Goal: Task Accomplishment & Management: Use online tool/utility

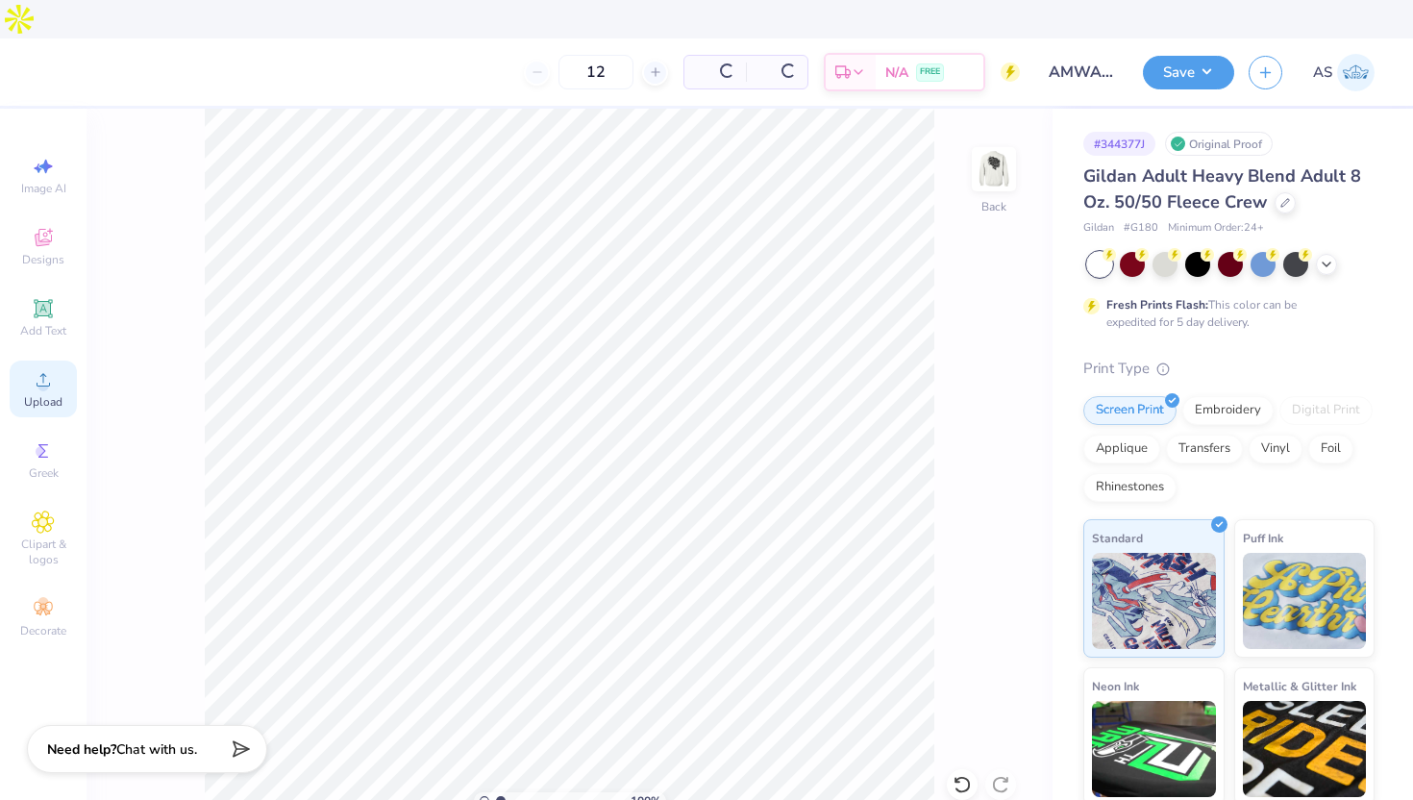
click at [39, 368] on icon at bounding box center [43, 379] width 23 height 23
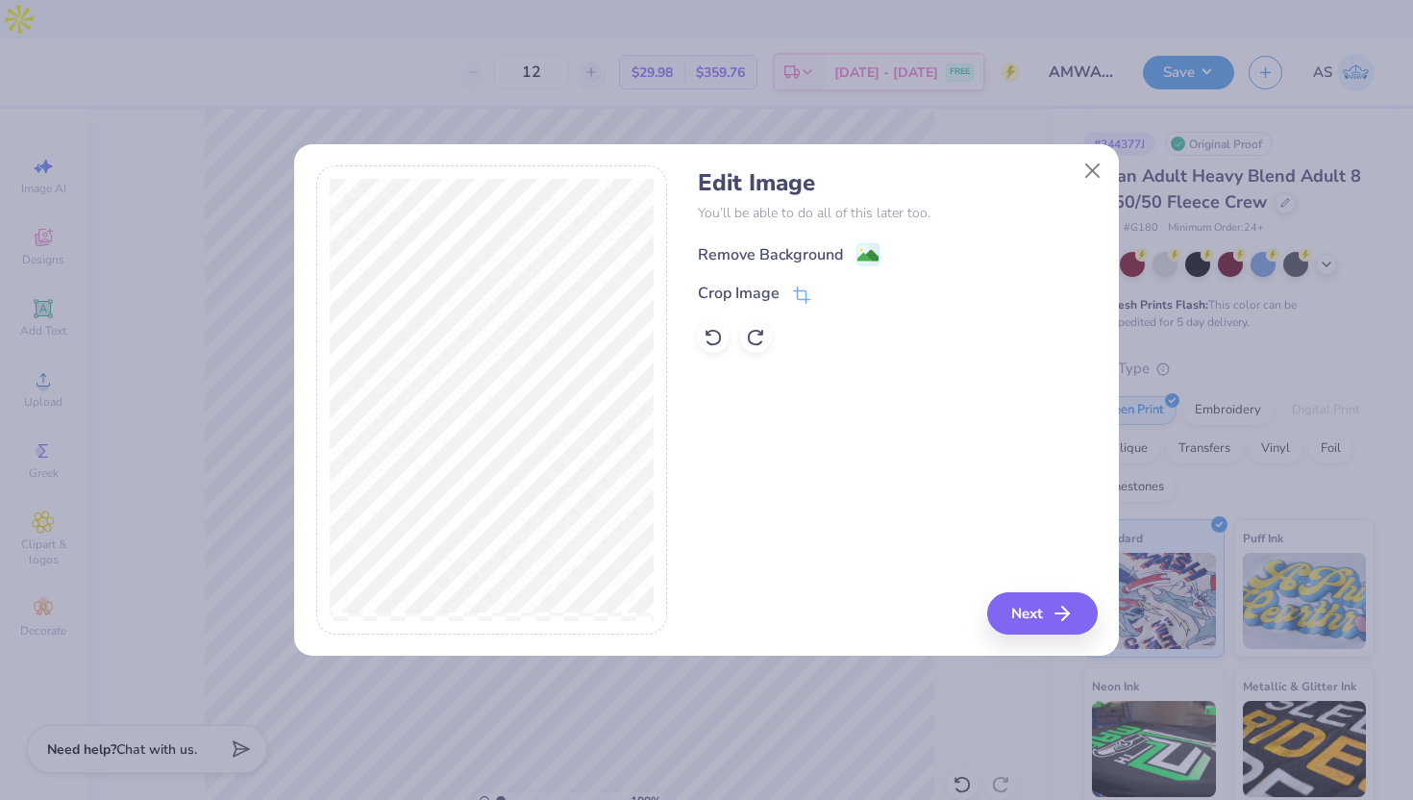
click at [865, 263] on image at bounding box center [867, 255] width 21 height 21
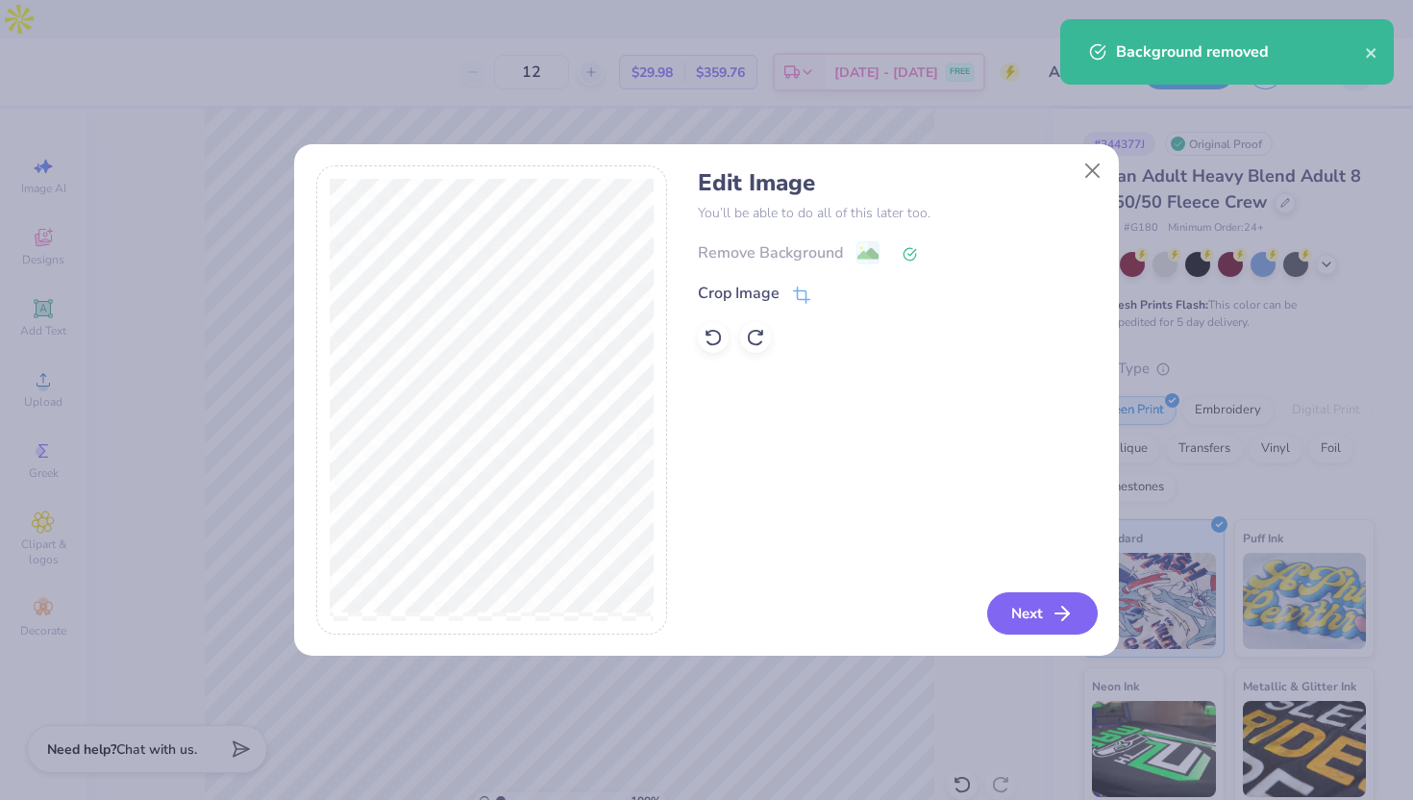
click at [1039, 619] on button "Next" at bounding box center [1042, 613] width 111 height 42
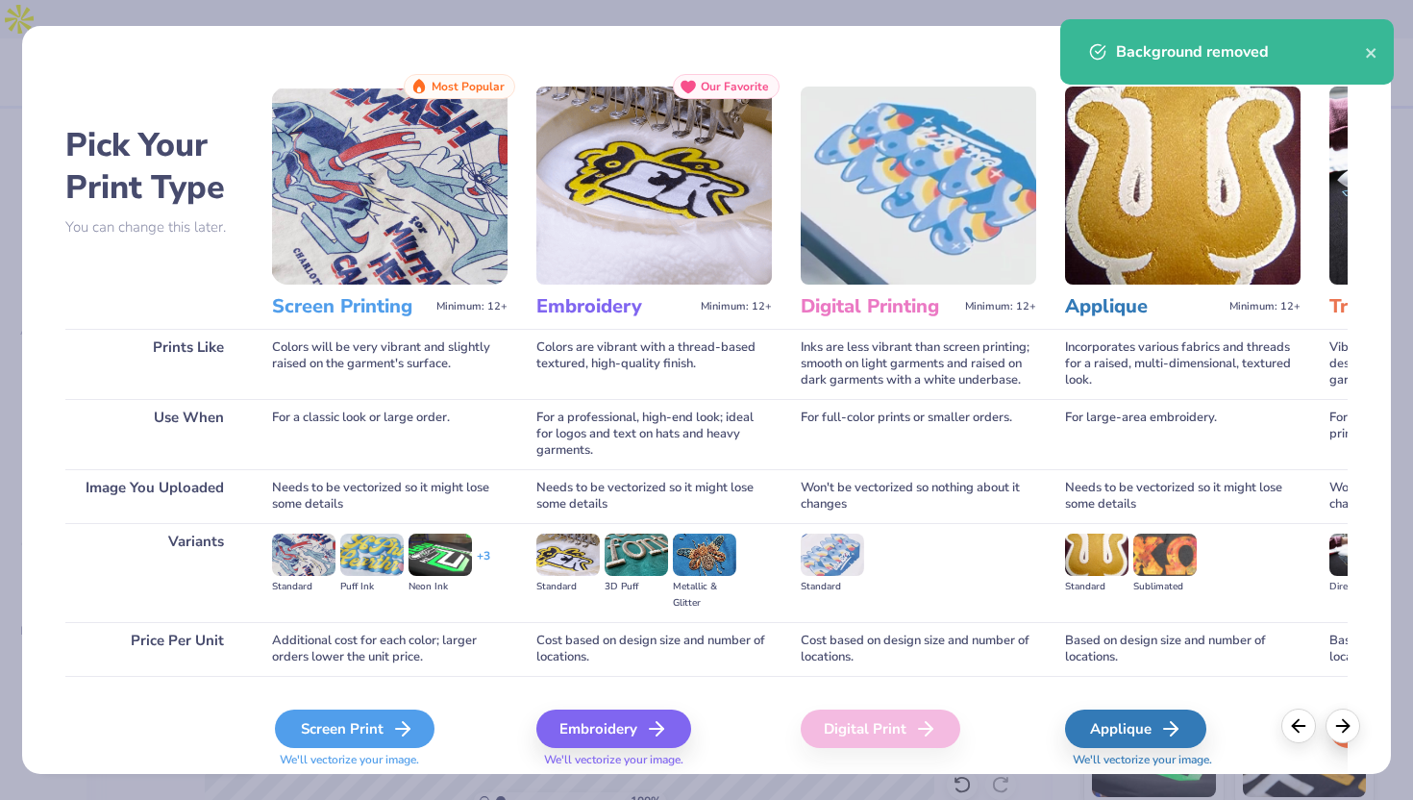
click at [396, 725] on icon at bounding box center [402, 728] width 23 height 23
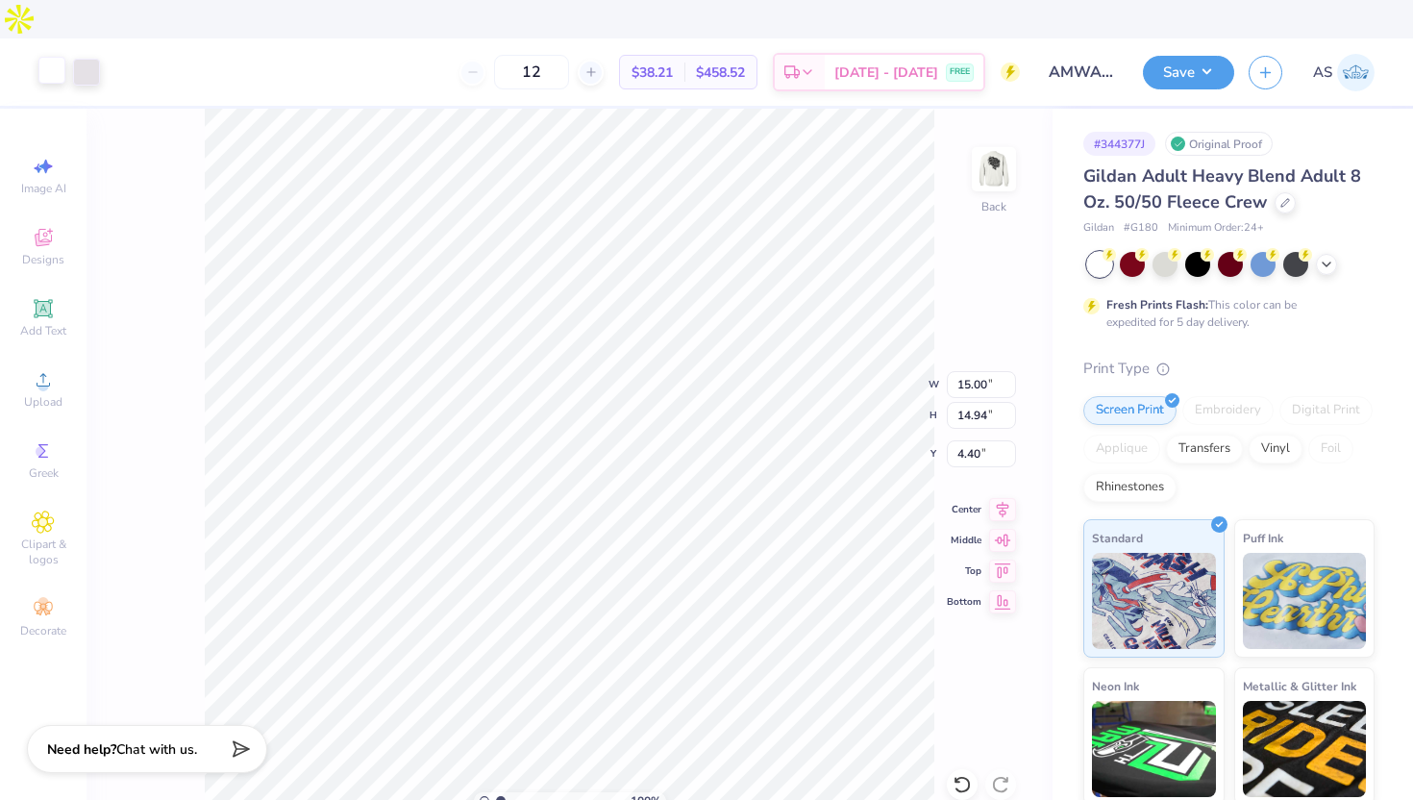
click at [59, 57] on div at bounding box center [51, 70] width 27 height 27
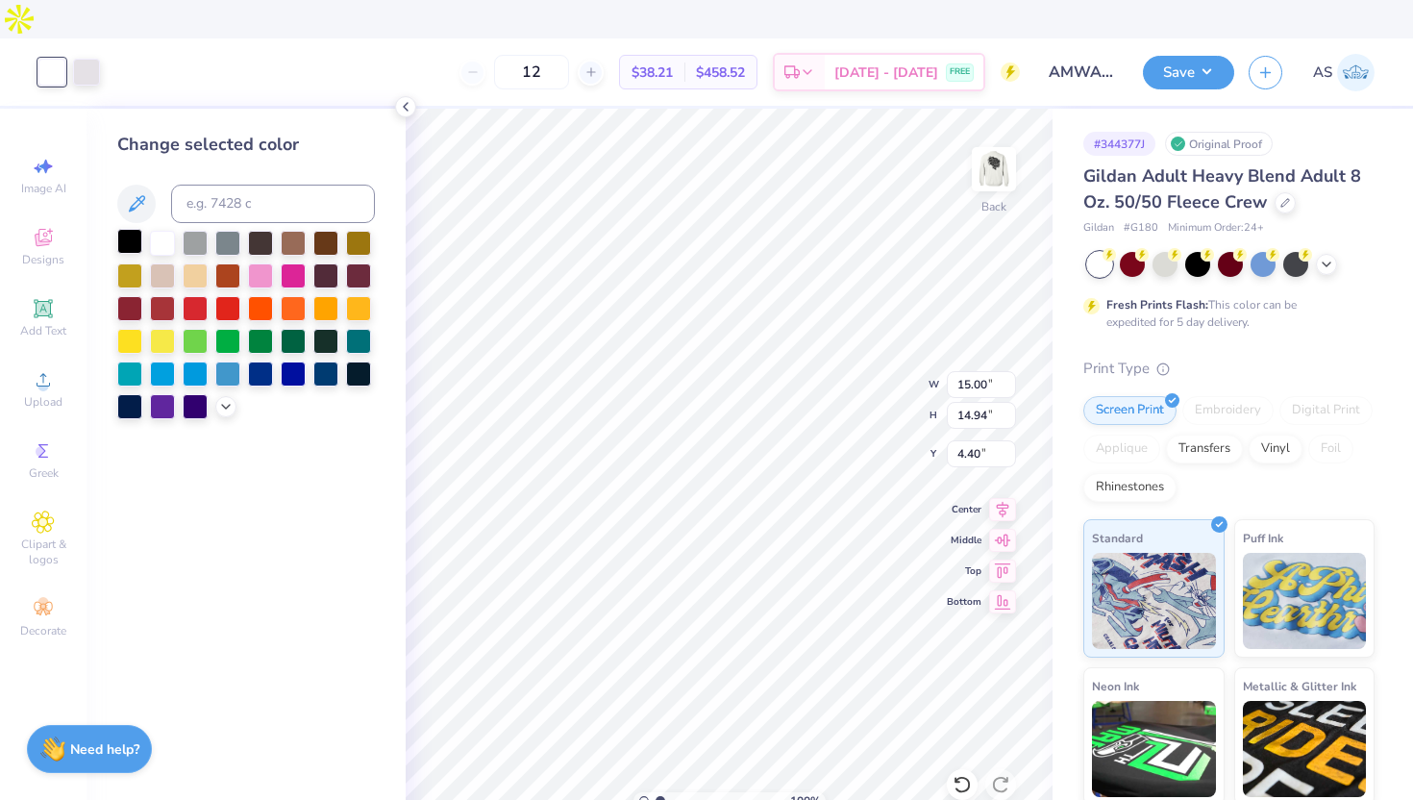
click at [130, 229] on div at bounding box center [129, 241] width 25 height 25
click at [92, 57] on div at bounding box center [86, 70] width 27 height 27
click at [125, 229] on div at bounding box center [129, 241] width 25 height 25
type input "2.90"
type input "2.89"
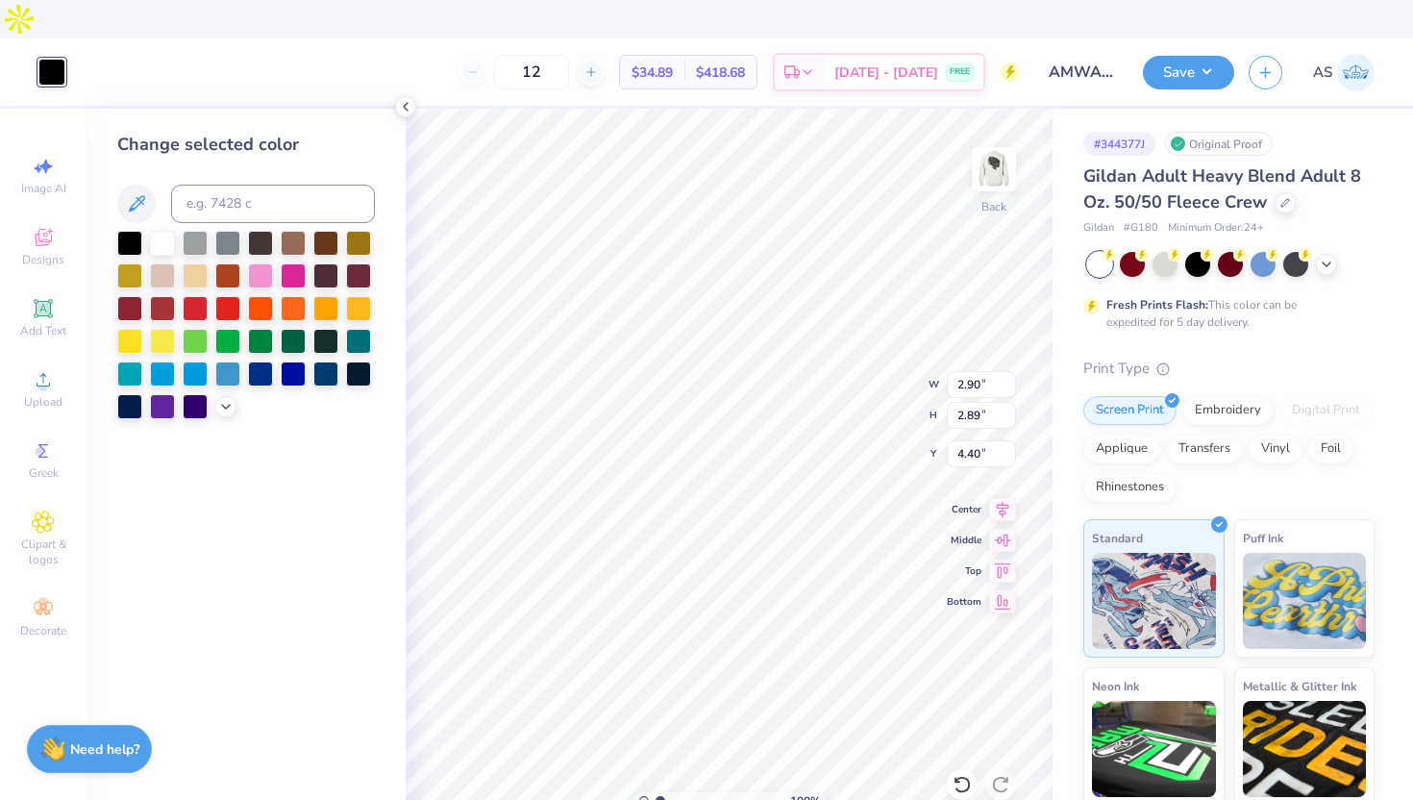
type input "3.00"
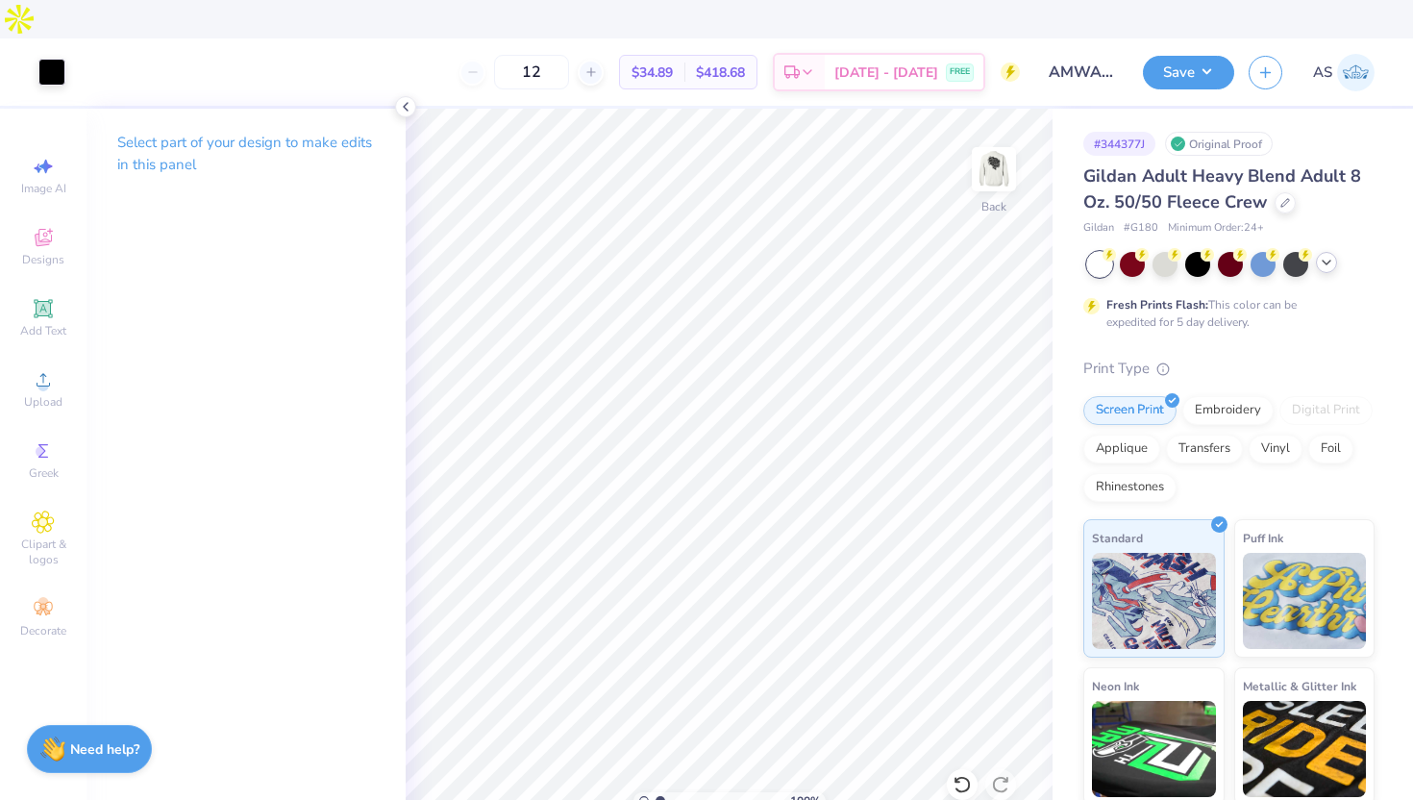
click at [1328, 260] on polyline at bounding box center [1327, 262] width 8 height 4
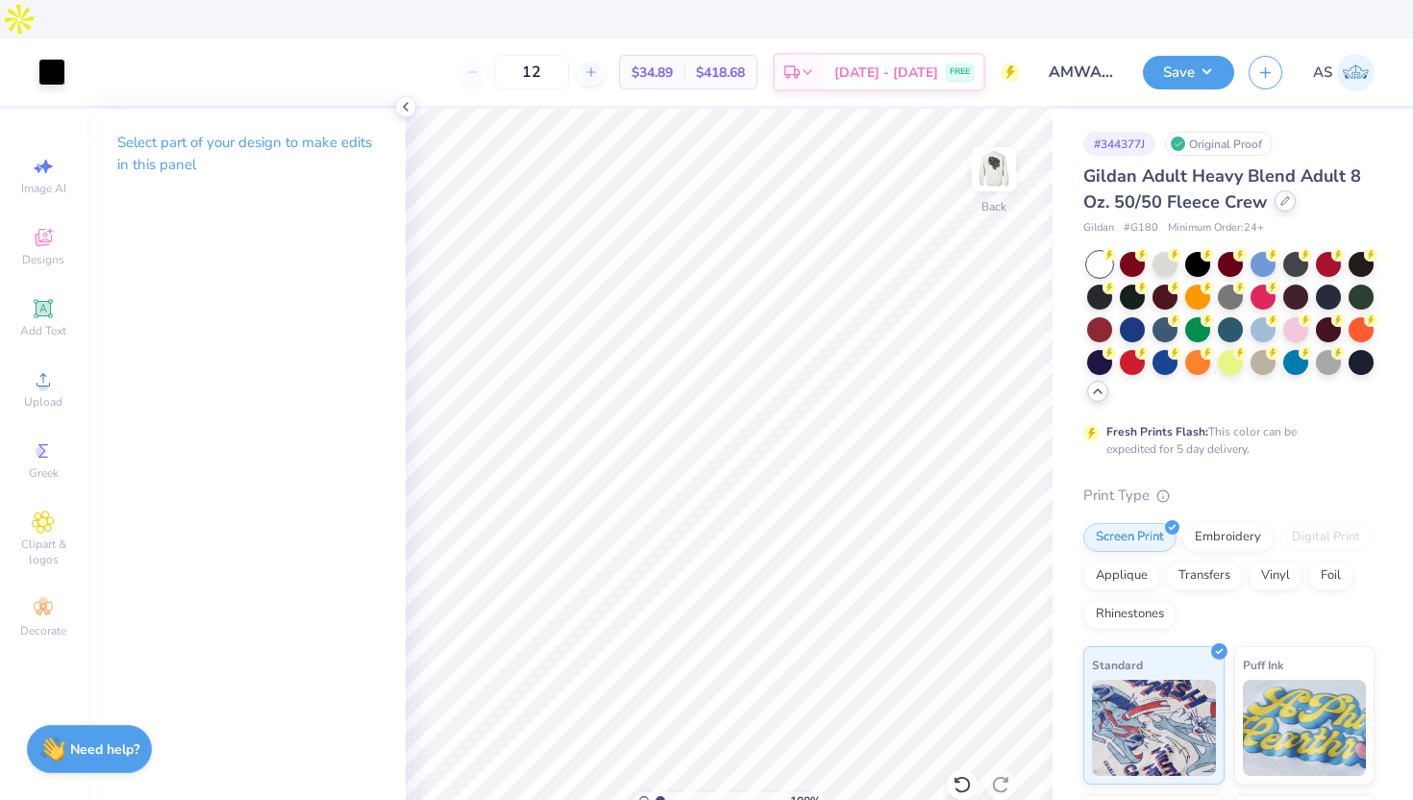
click at [1281, 190] on div at bounding box center [1285, 200] width 21 height 21
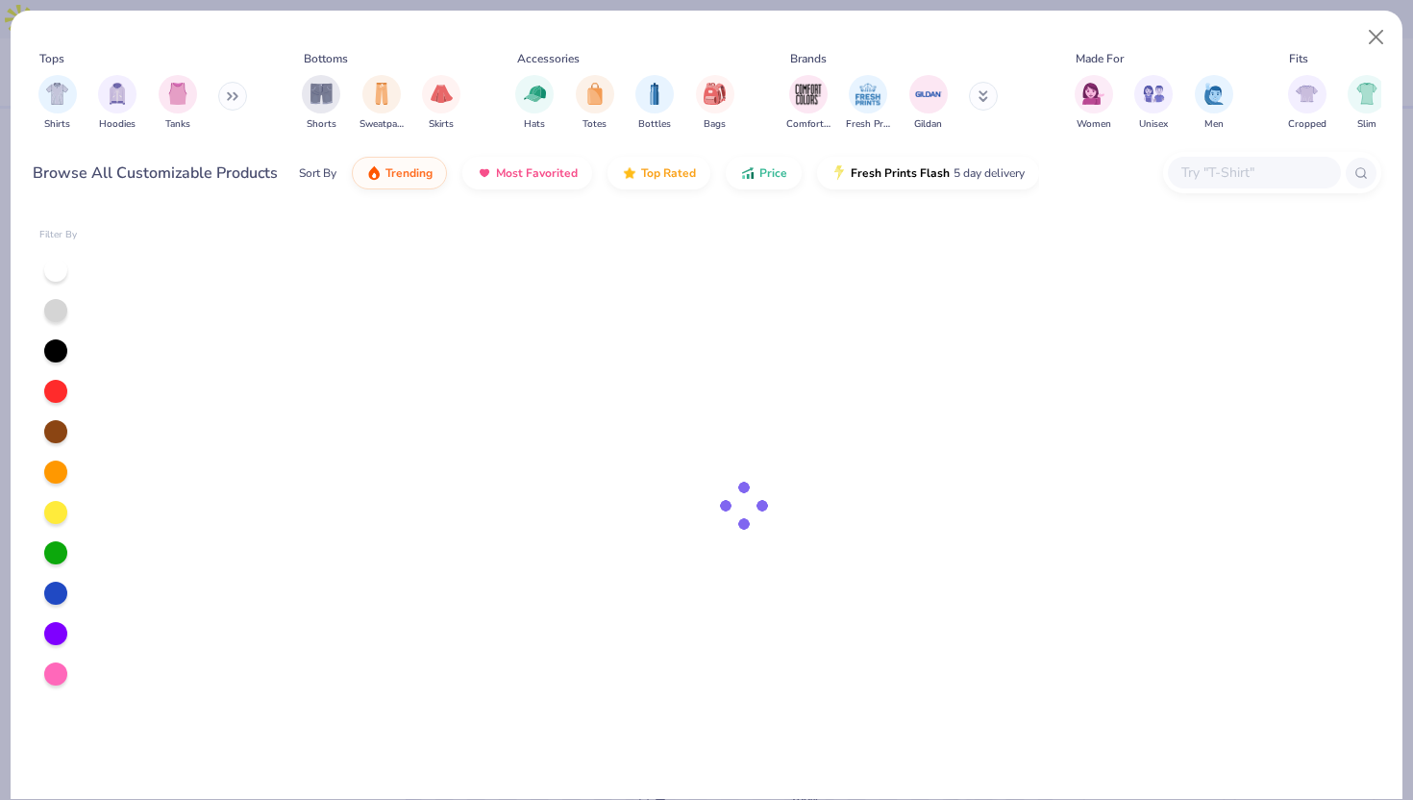
click at [1229, 172] on input "text" at bounding box center [1253, 172] width 148 height 22
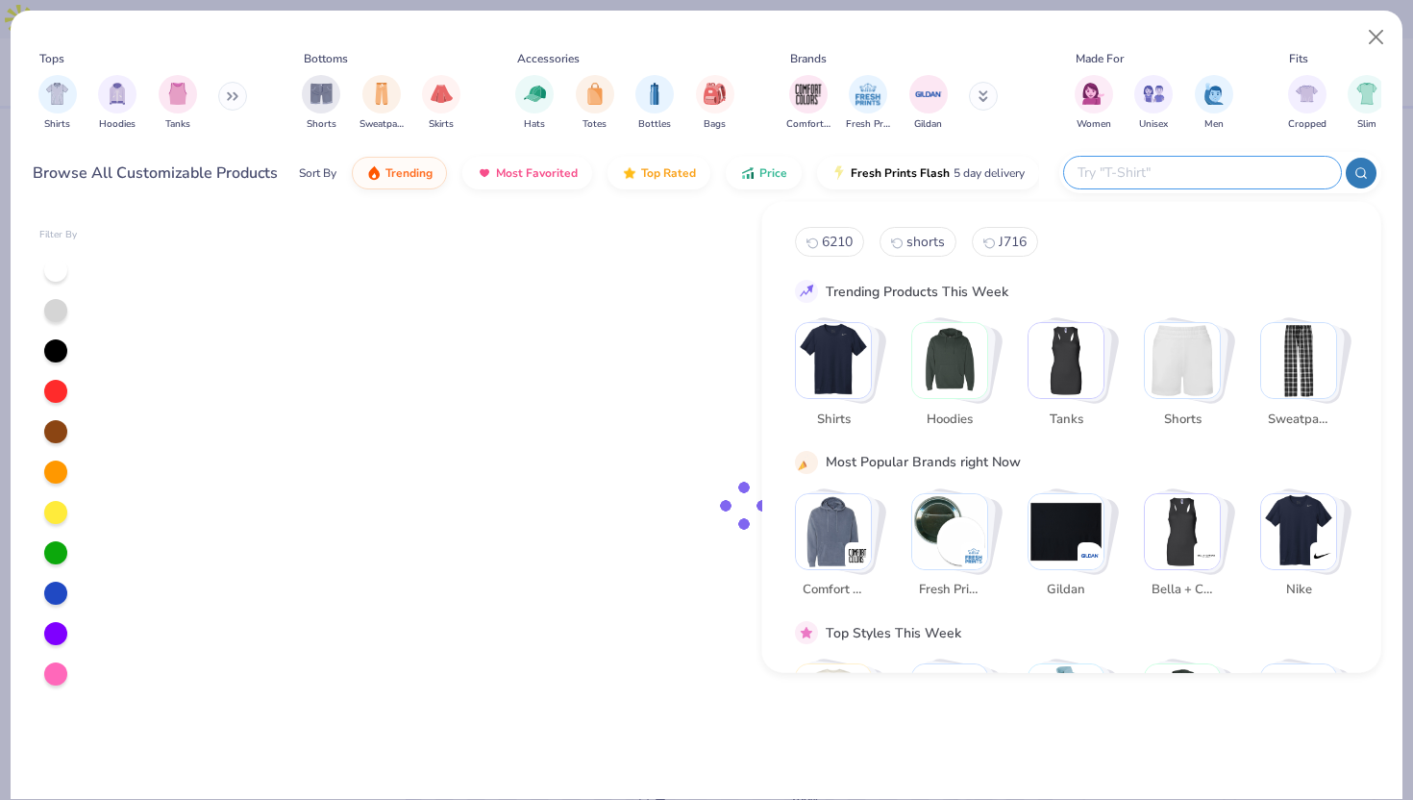
paste input "SS3000"
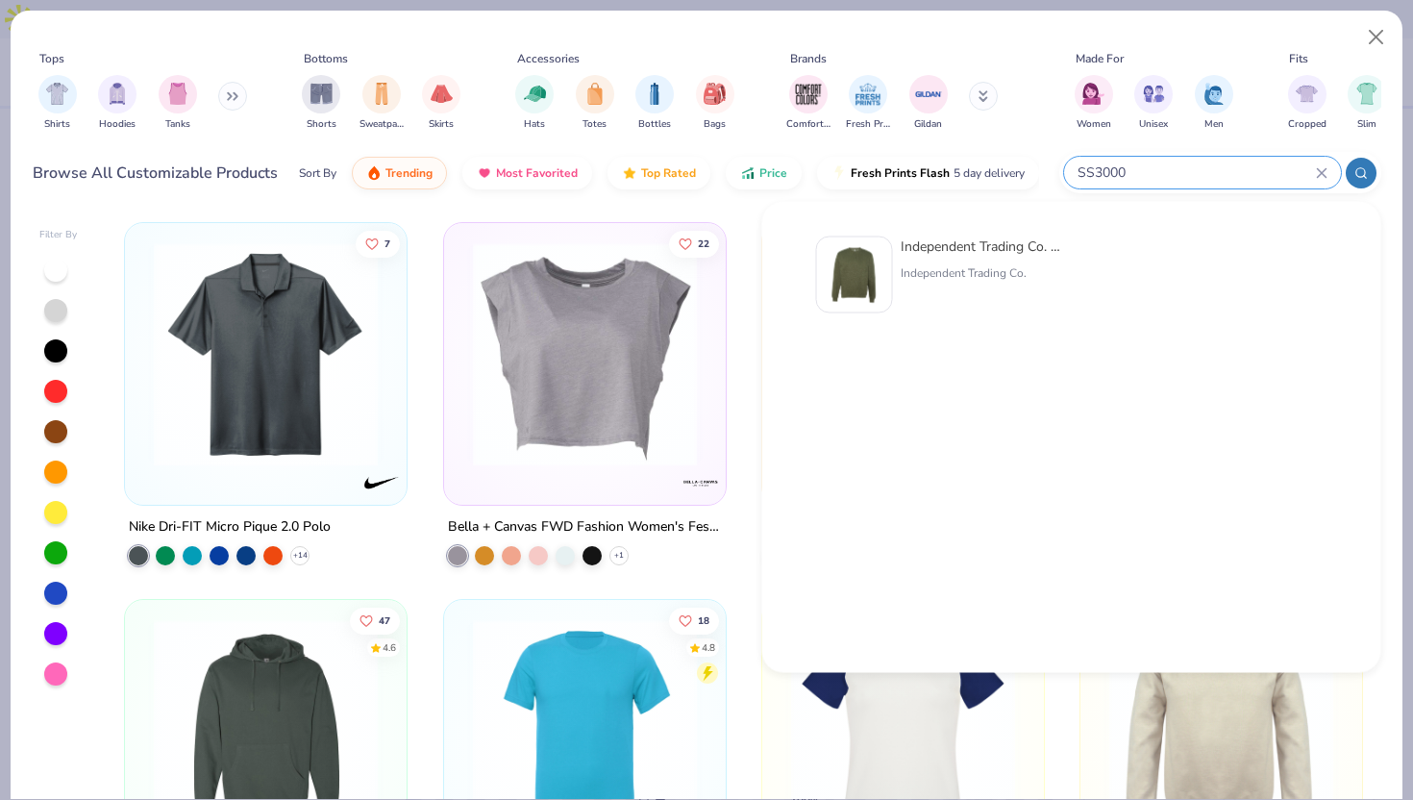
type input "SS3000"
click at [820, 263] on div at bounding box center [854, 274] width 77 height 77
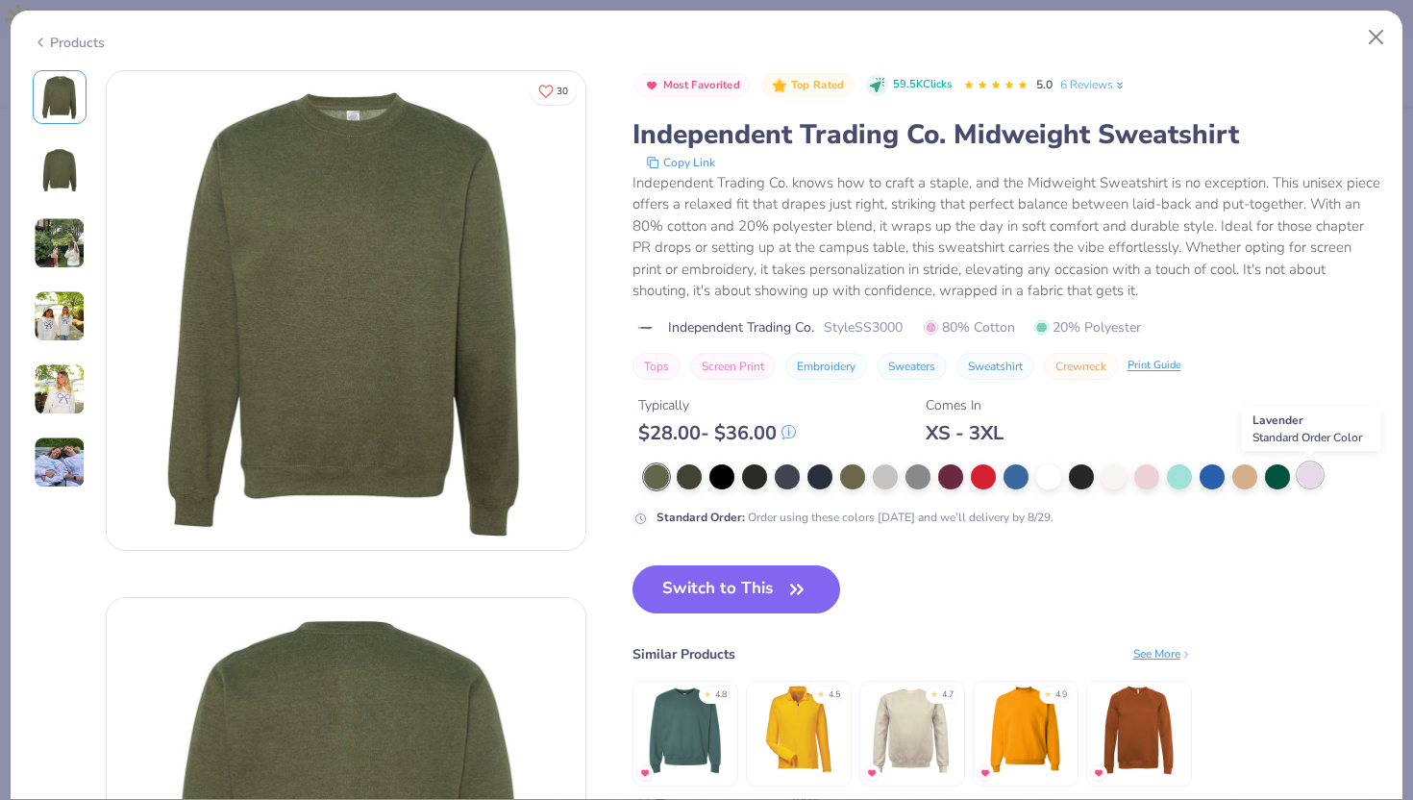
click at [1318, 483] on div at bounding box center [1310, 474] width 25 height 25
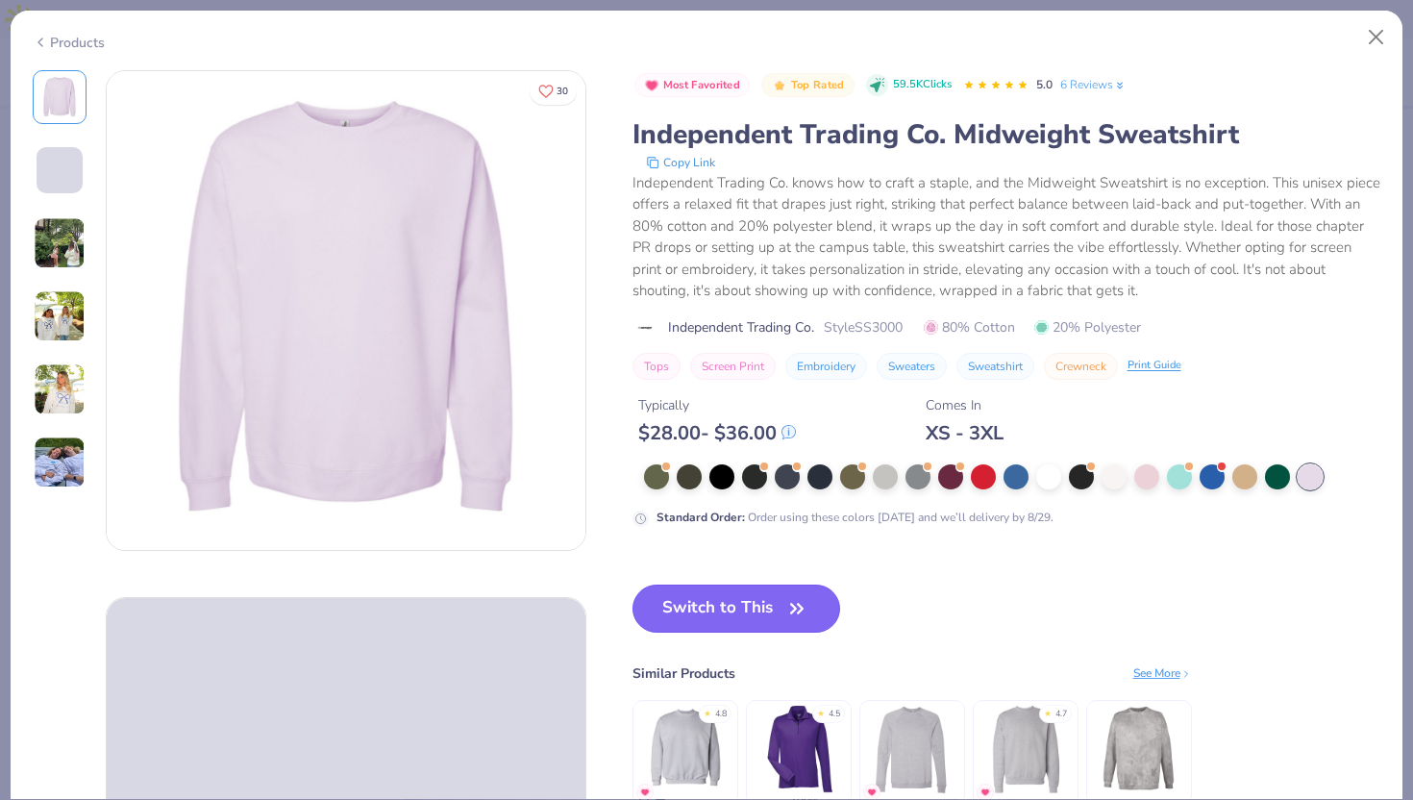
click at [751, 592] on button "Switch to This" at bounding box center [736, 608] width 209 height 48
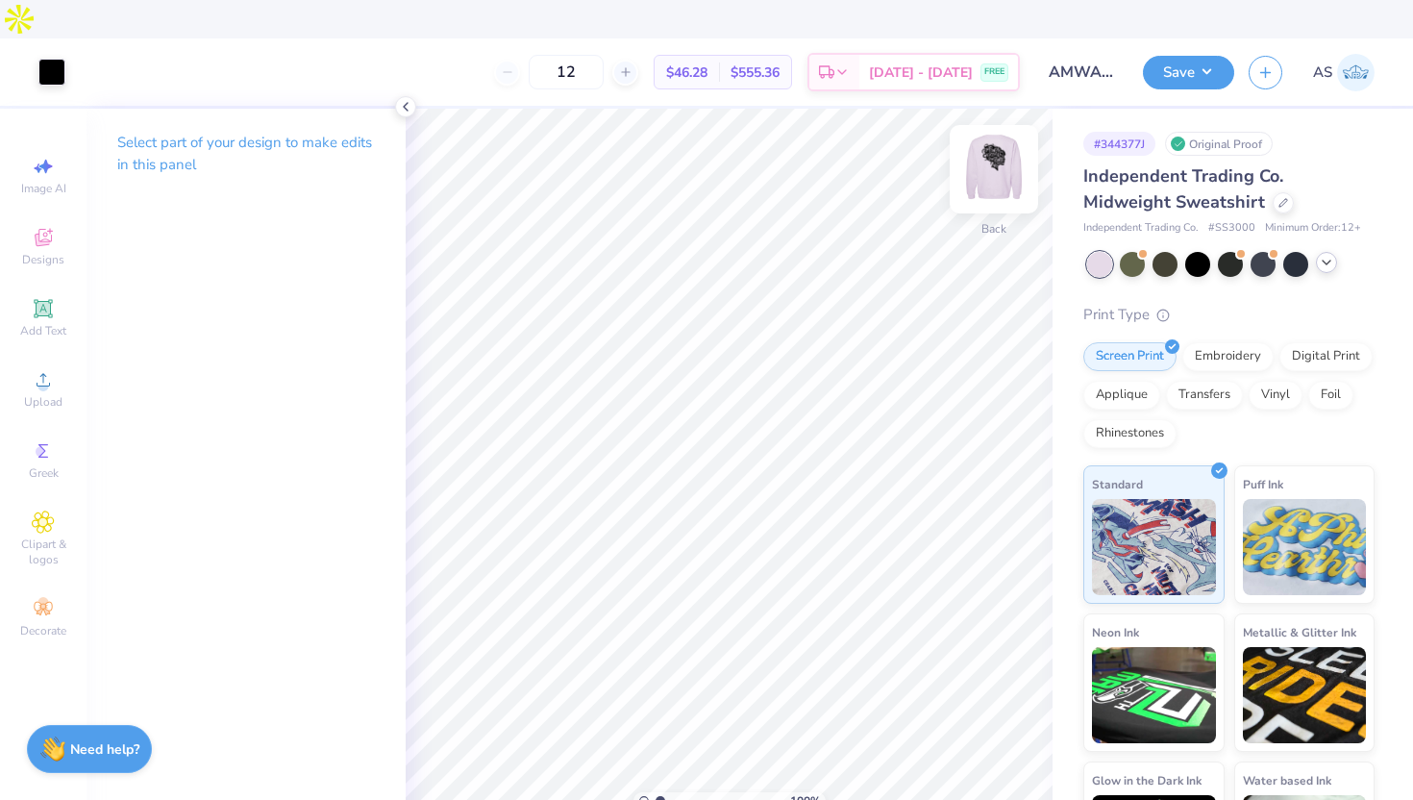
click at [1015, 135] on img at bounding box center [993, 169] width 77 height 77
click at [1018, 131] on img at bounding box center [993, 169] width 77 height 77
click at [998, 136] on img at bounding box center [993, 169] width 77 height 77
click at [989, 148] on img at bounding box center [993, 169] width 77 height 77
click at [409, 103] on icon at bounding box center [405, 106] width 15 height 15
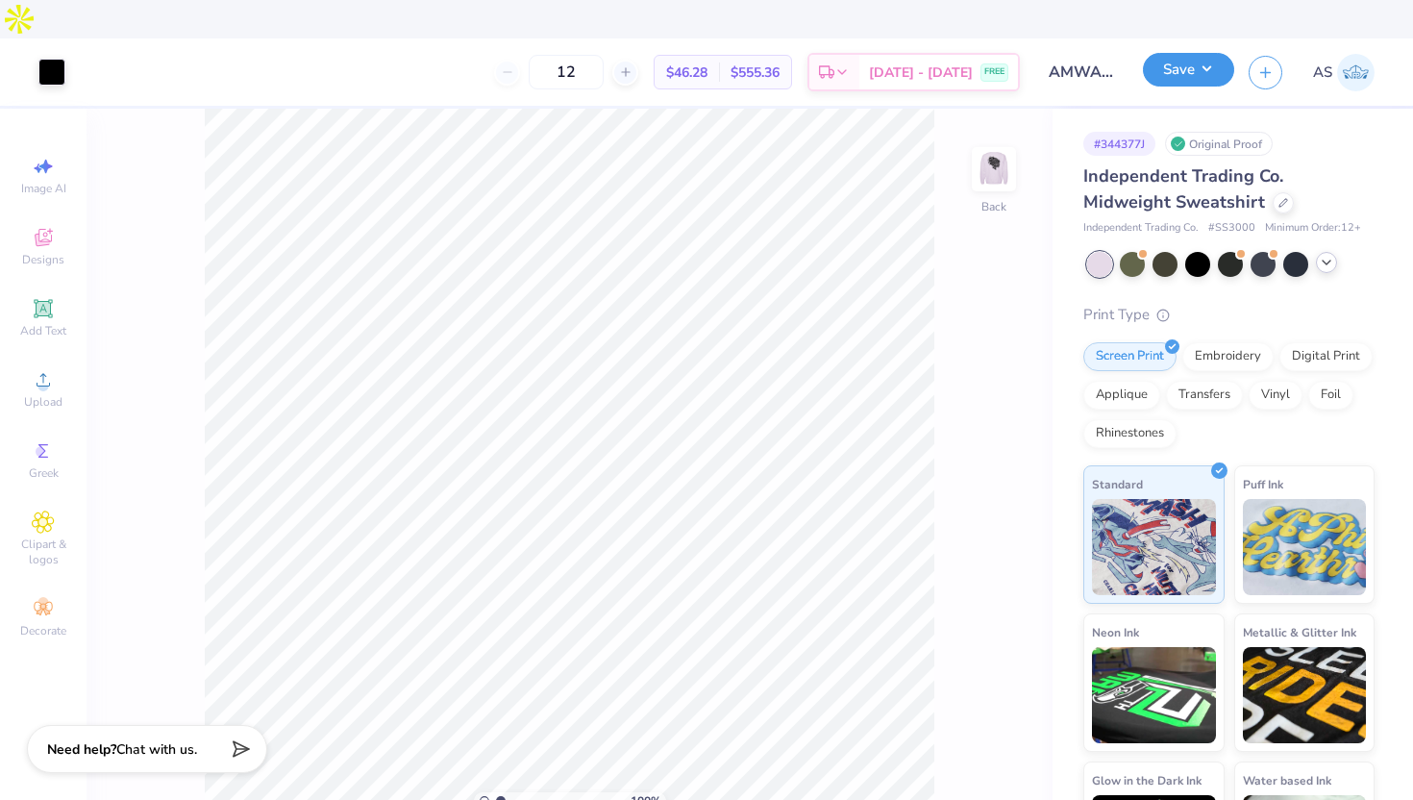
click at [1186, 53] on button "Save" at bounding box center [1188, 70] width 91 height 34
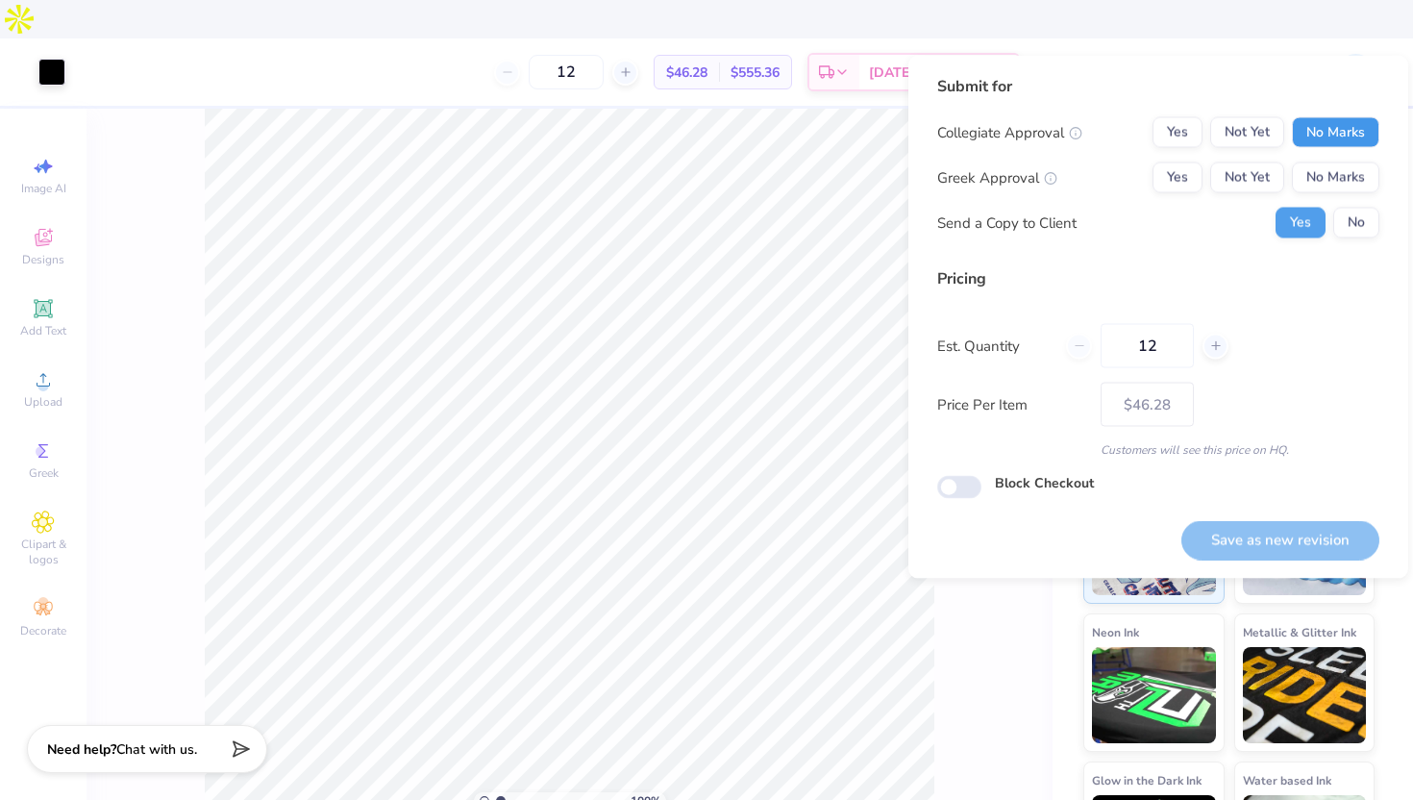
click at [1343, 122] on button "No Marks" at bounding box center [1335, 132] width 87 height 31
click at [1332, 175] on button "No Marks" at bounding box center [1335, 177] width 87 height 31
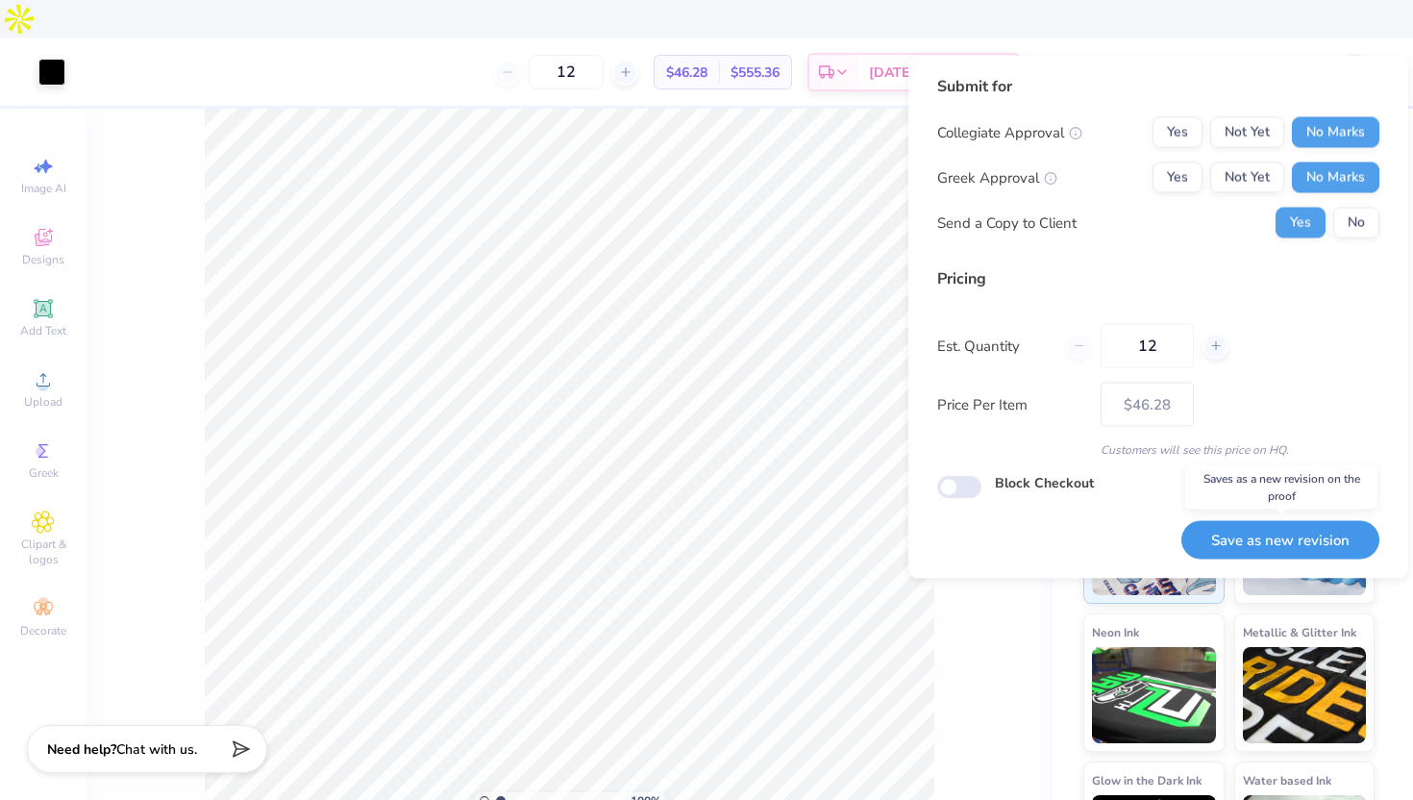
click at [1251, 525] on button "Save as new revision" at bounding box center [1280, 539] width 198 height 39
type input "$46.28"
checkbox input "true"
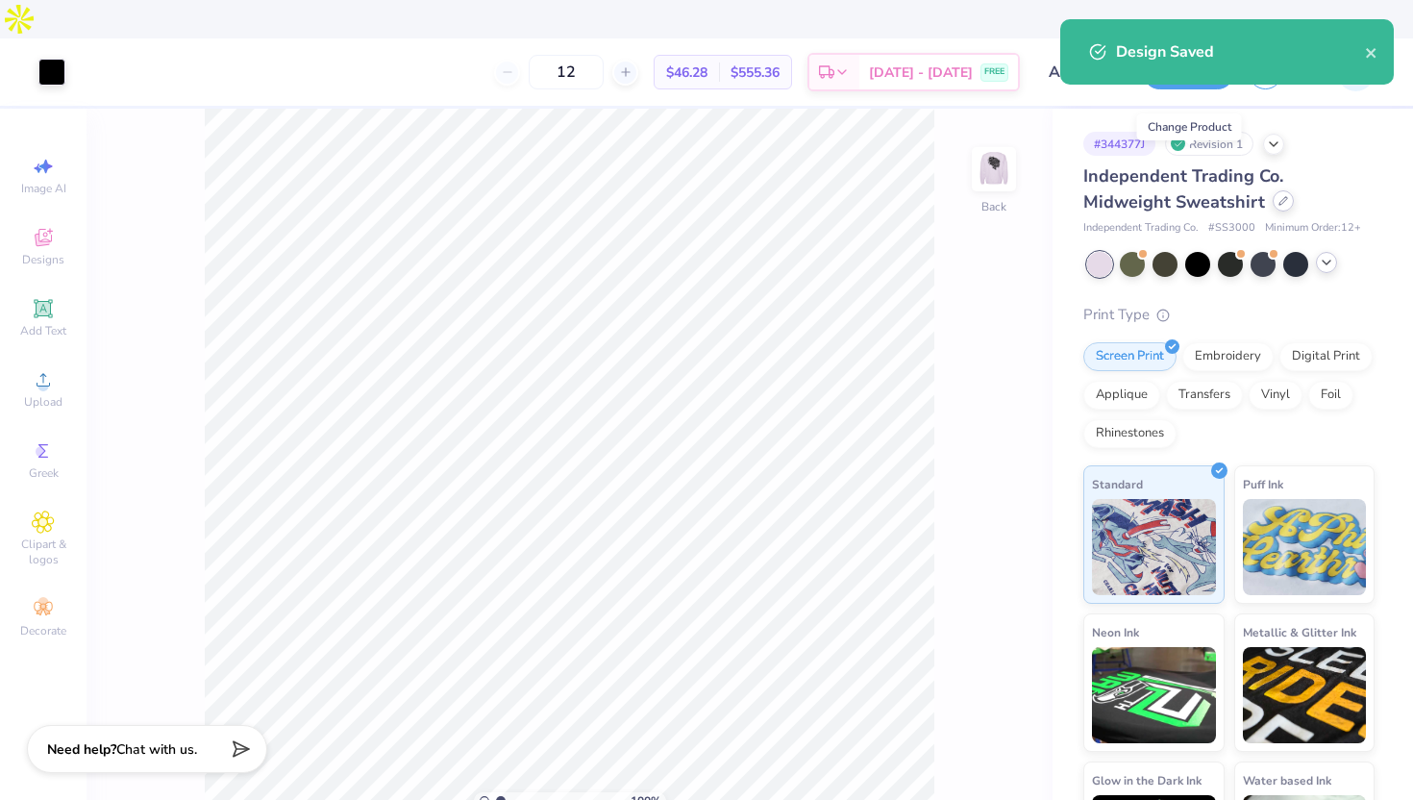
click at [1273, 190] on div at bounding box center [1283, 200] width 21 height 21
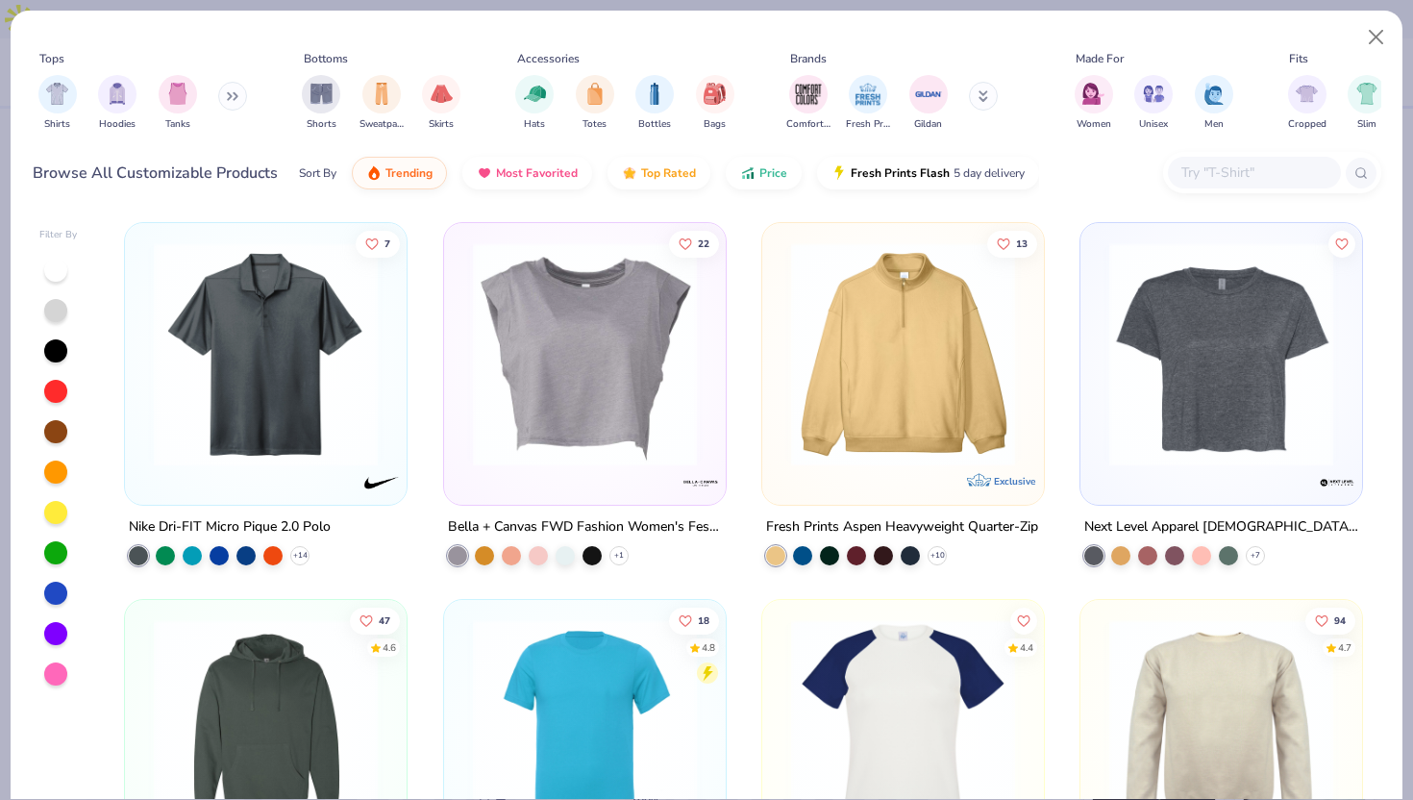
click at [1226, 180] on input "text" at bounding box center [1253, 172] width 148 height 22
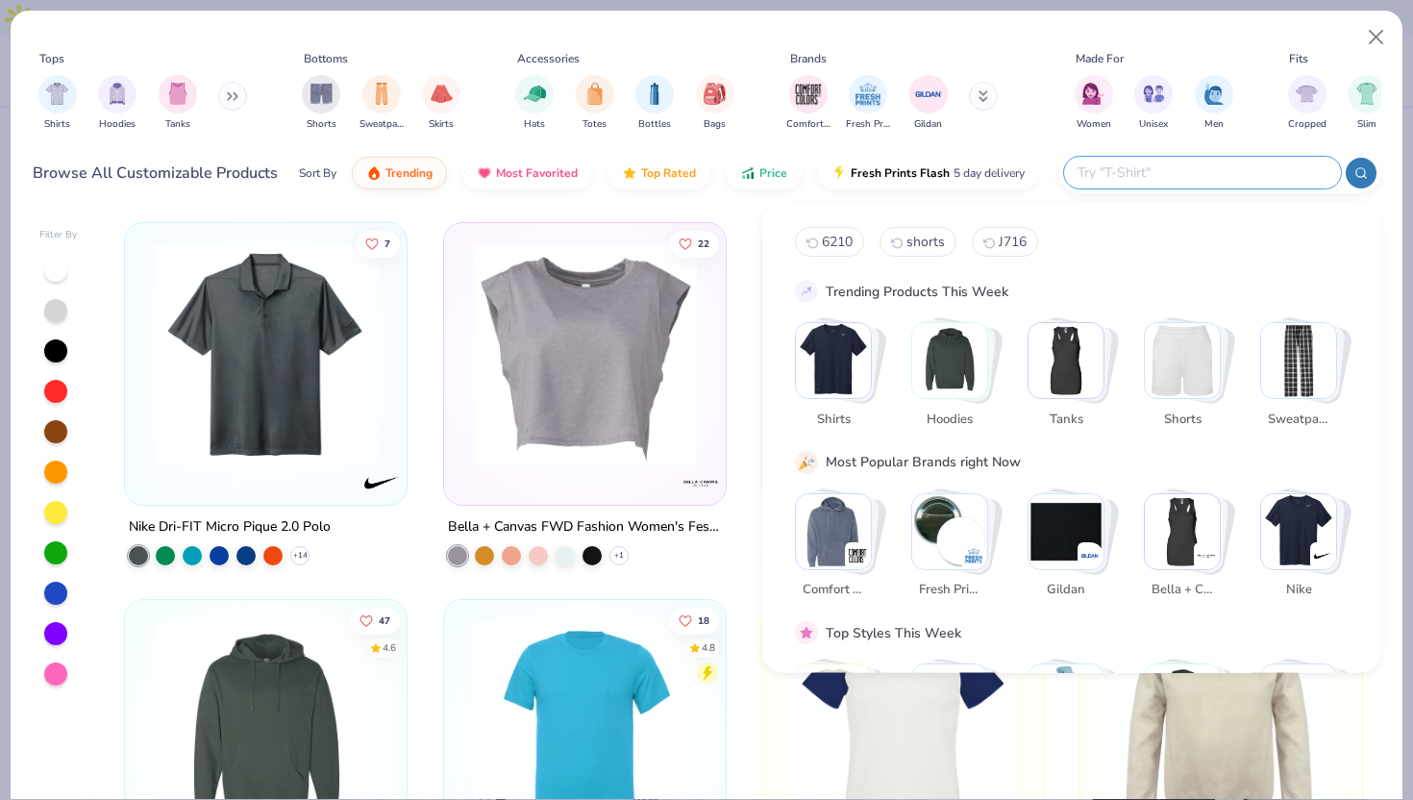
paste input "SS4500"
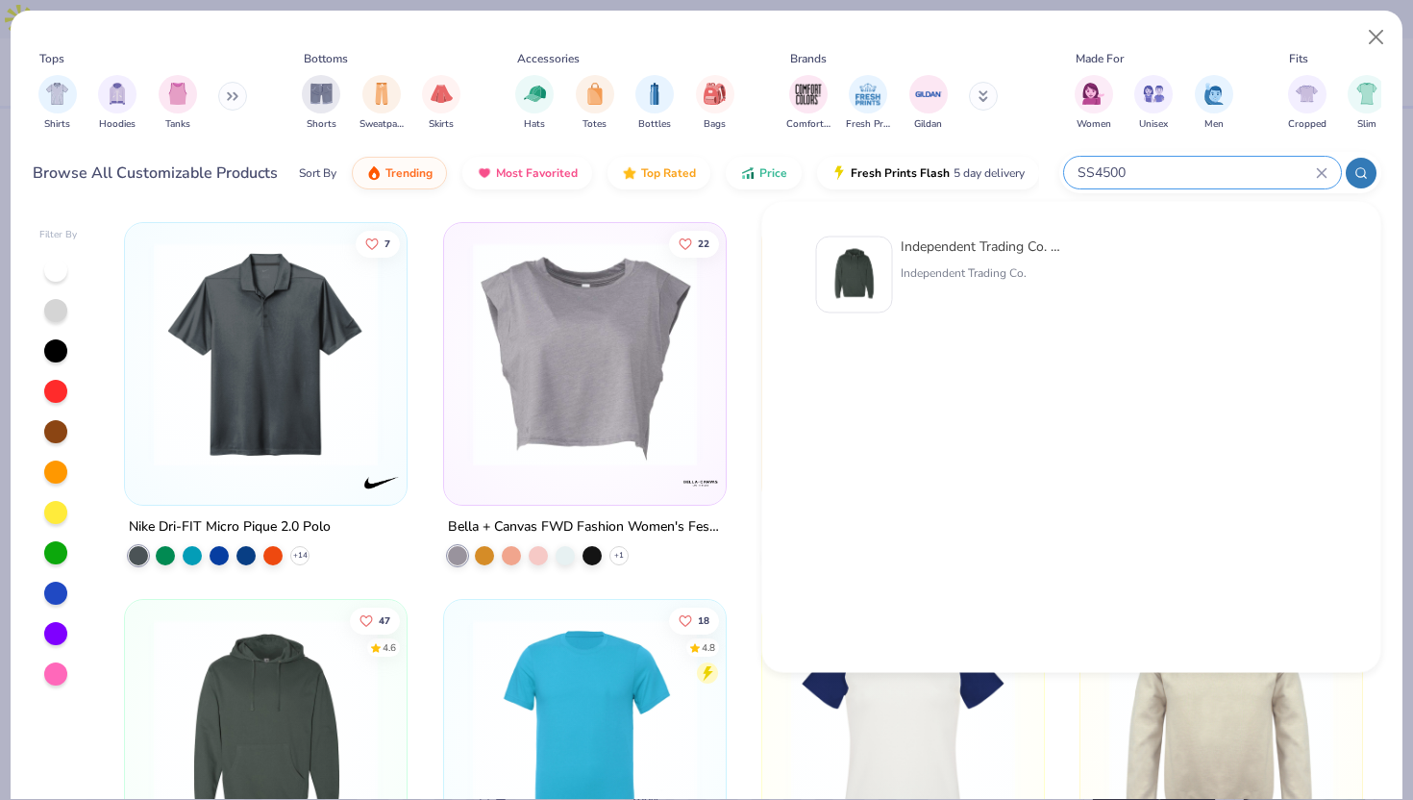
type input "SS4500"
click at [865, 284] on img at bounding box center [855, 275] width 60 height 60
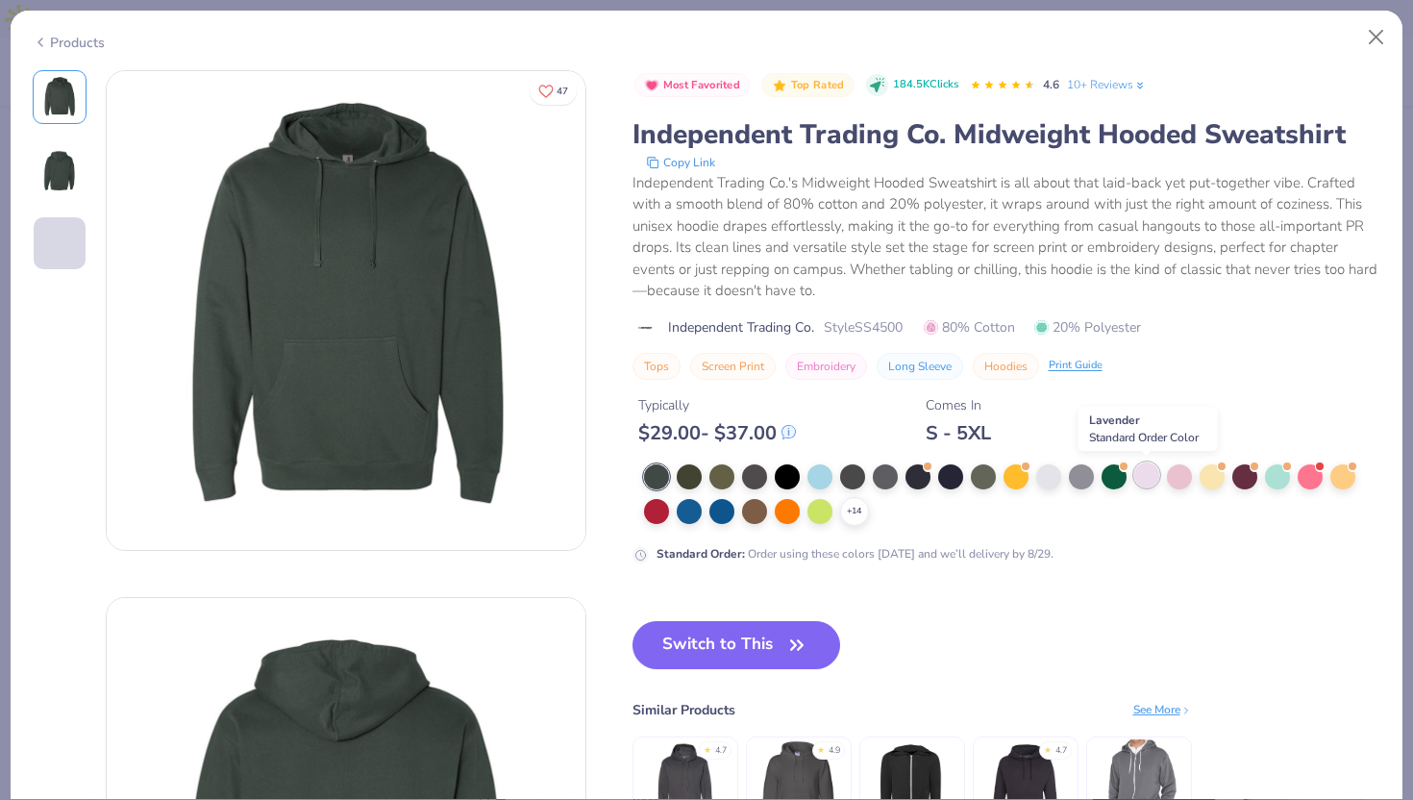
click at [1149, 474] on div at bounding box center [1146, 474] width 25 height 25
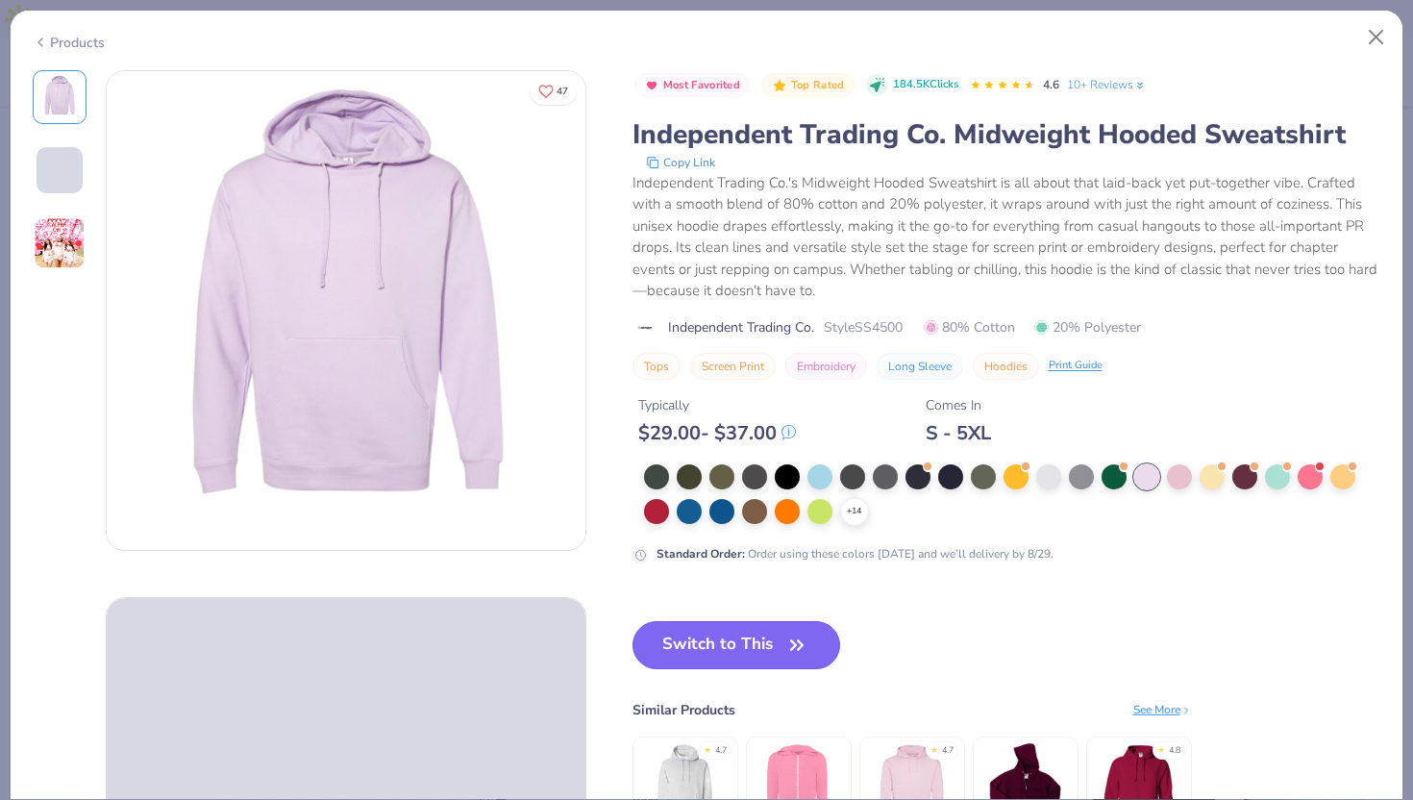
click at [732, 661] on button "Switch to This" at bounding box center [736, 645] width 209 height 48
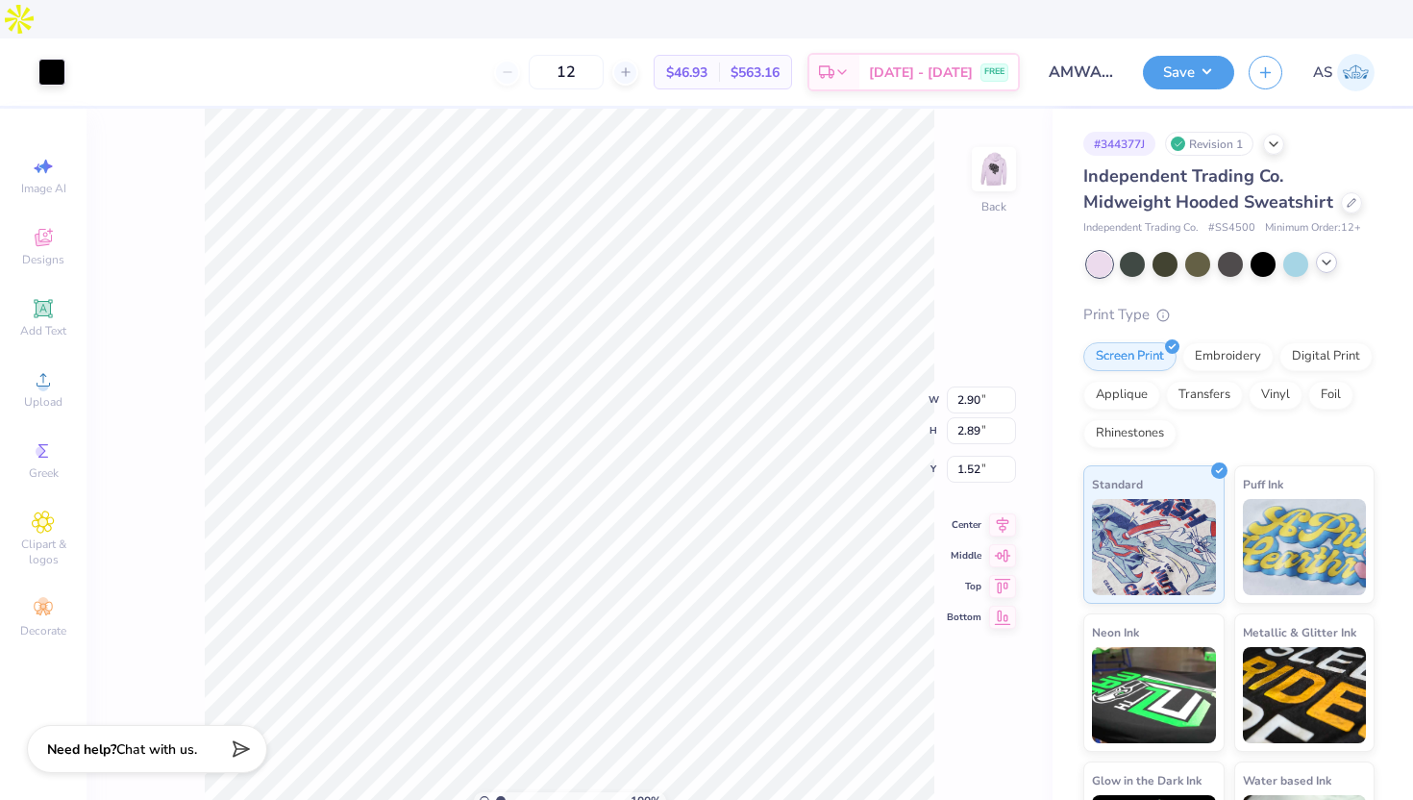
type input "3.00"
click at [977, 147] on img at bounding box center [993, 169] width 77 height 77
click at [993, 139] on img at bounding box center [993, 169] width 77 height 77
click at [1168, 53] on button "Save" at bounding box center [1188, 70] width 91 height 34
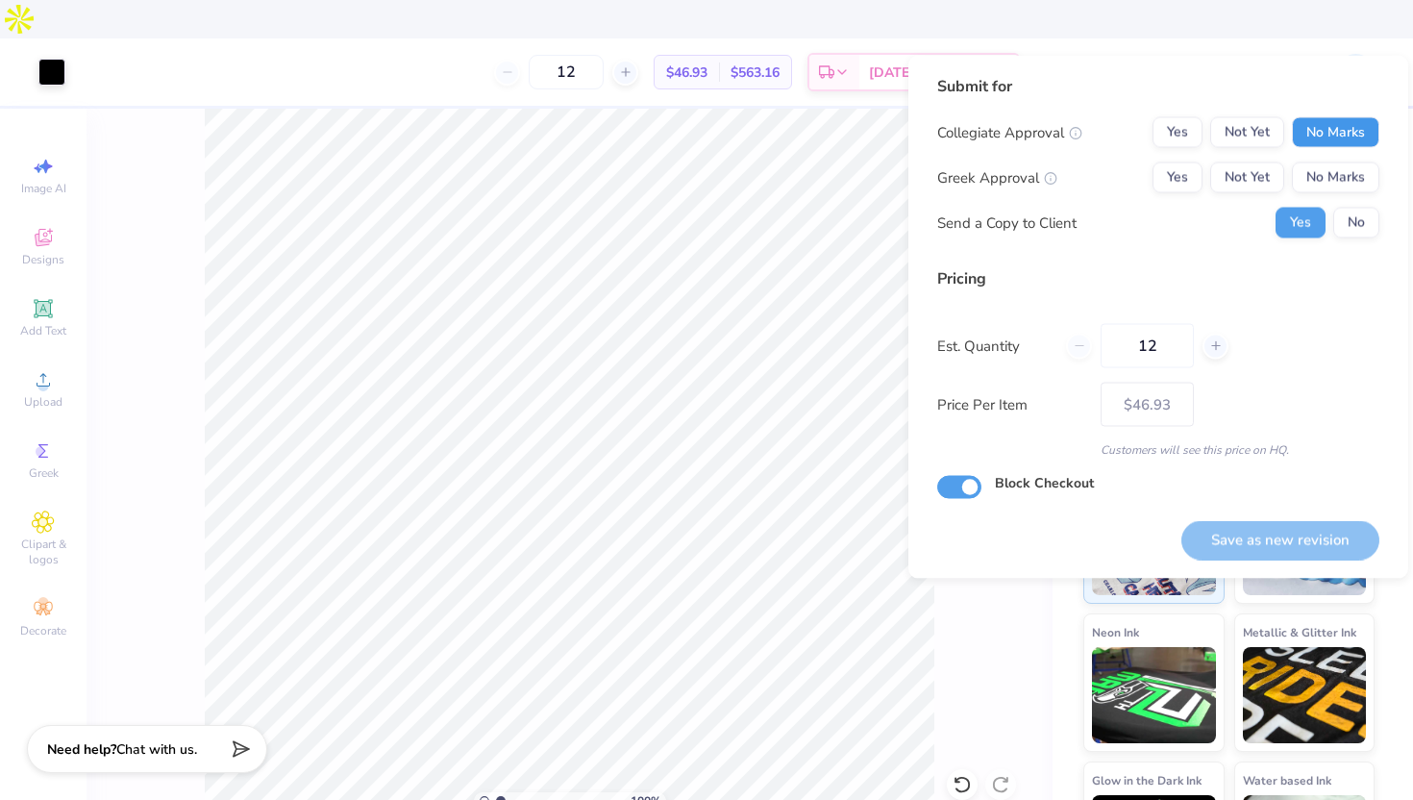
click at [1318, 117] on button "No Marks" at bounding box center [1335, 132] width 87 height 31
click at [1324, 161] on div "Collegiate Approval Yes Not Yet No Marks Greek Approval Yes Not Yet No Marks Se…" at bounding box center [1158, 177] width 442 height 121
click at [1332, 178] on button "No Marks" at bounding box center [1335, 177] width 87 height 31
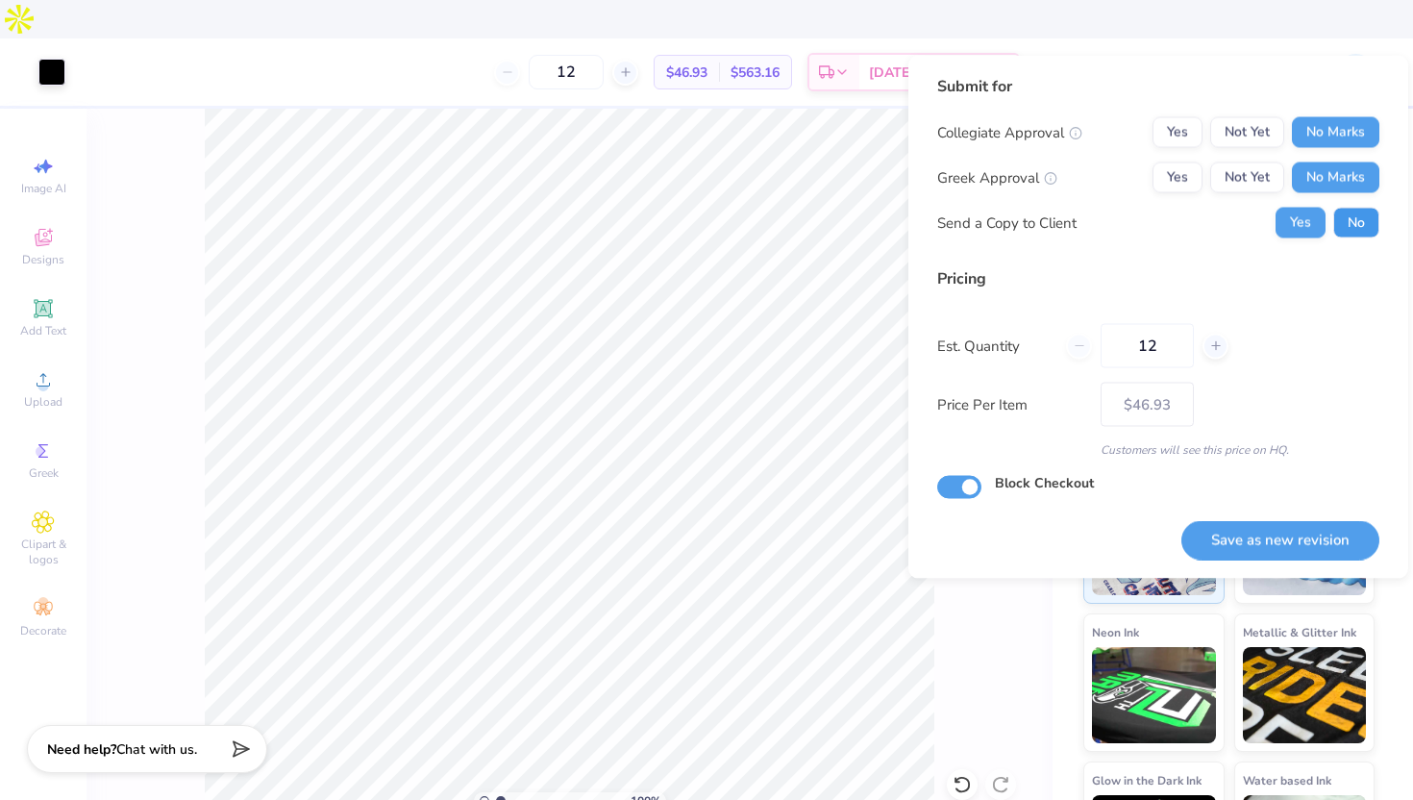
click at [1343, 226] on button "No" at bounding box center [1356, 223] width 46 height 31
click at [1251, 511] on div "Save as new revision" at bounding box center [1280, 529] width 198 height 61
click at [1233, 540] on button "Save as new revision" at bounding box center [1280, 539] width 198 height 39
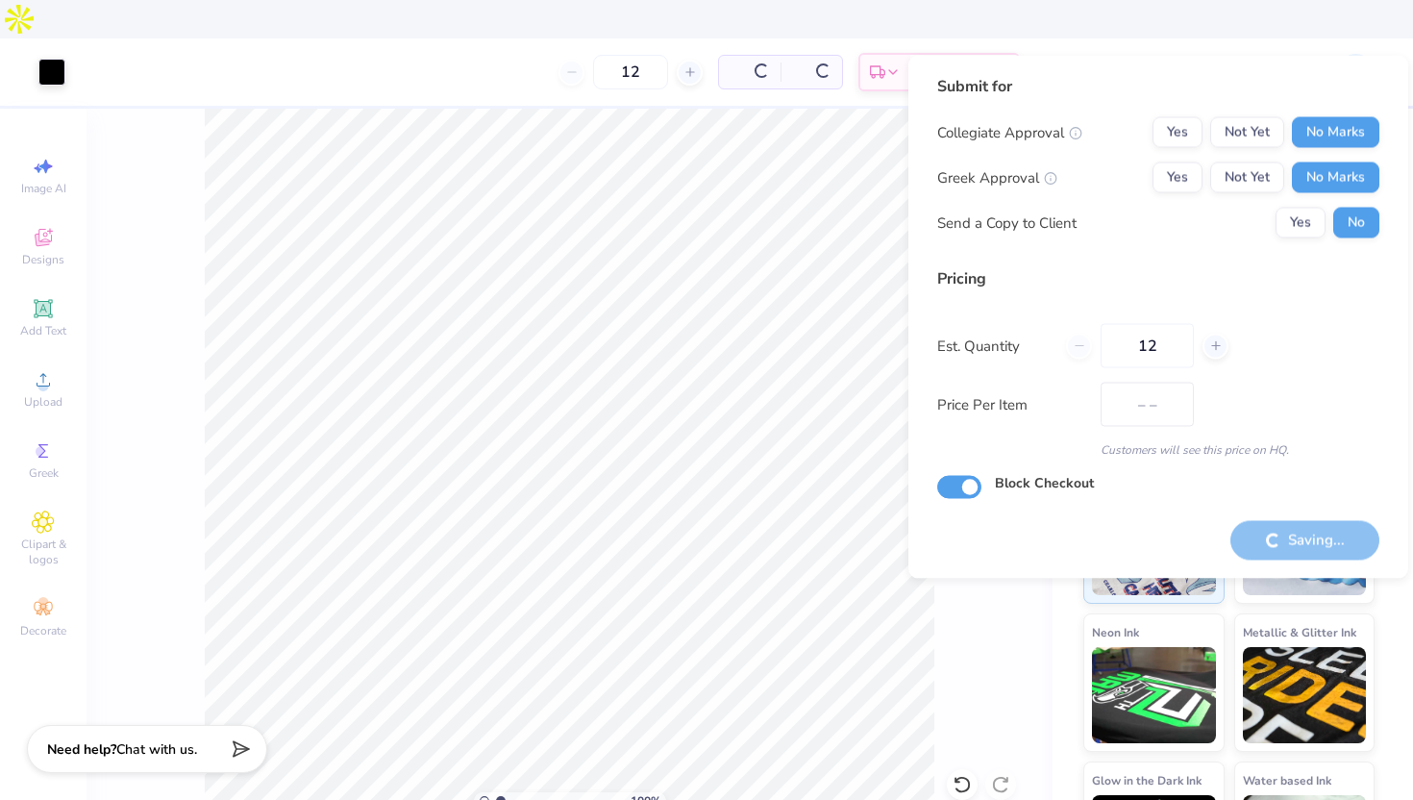
type input "$46.93"
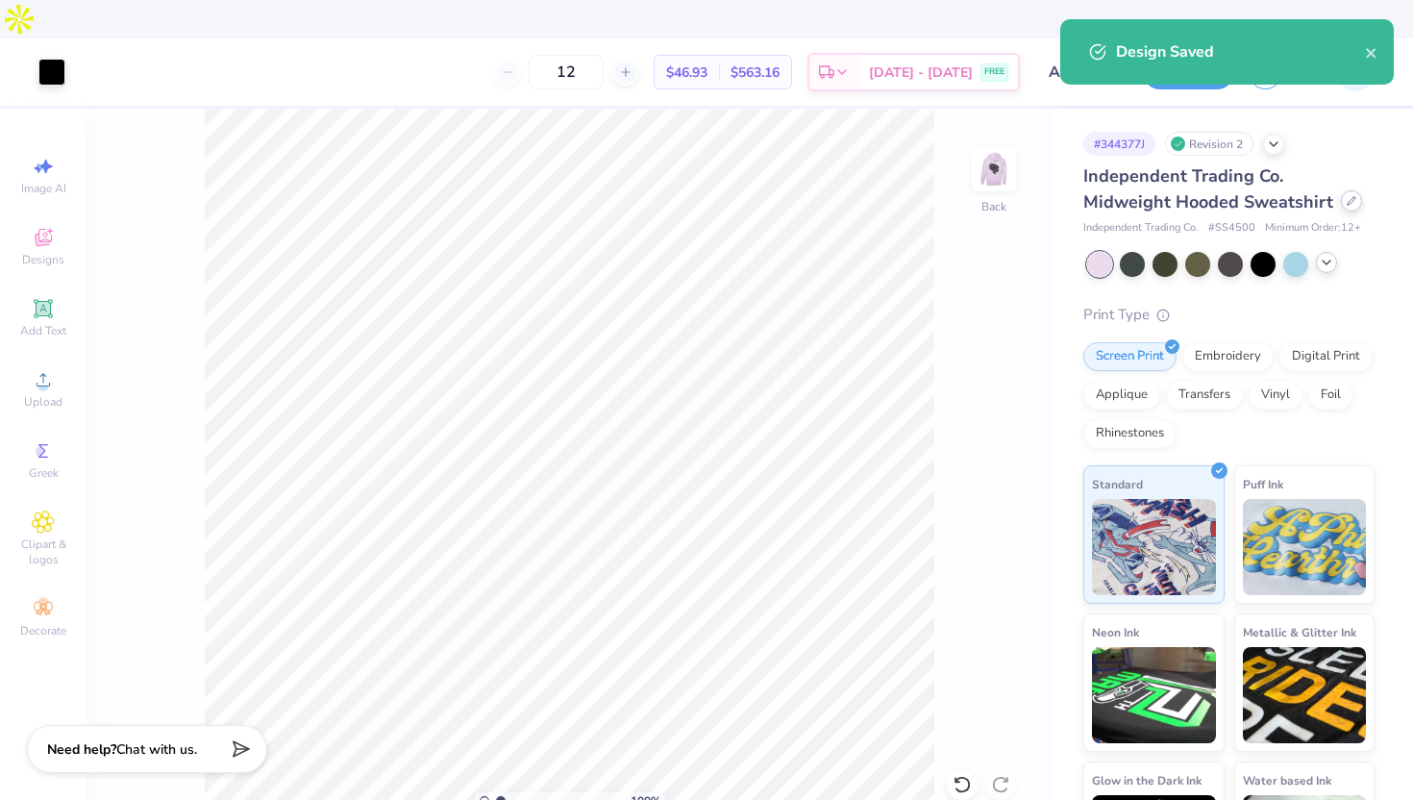
click at [1347, 196] on icon at bounding box center [1352, 201] width 10 height 10
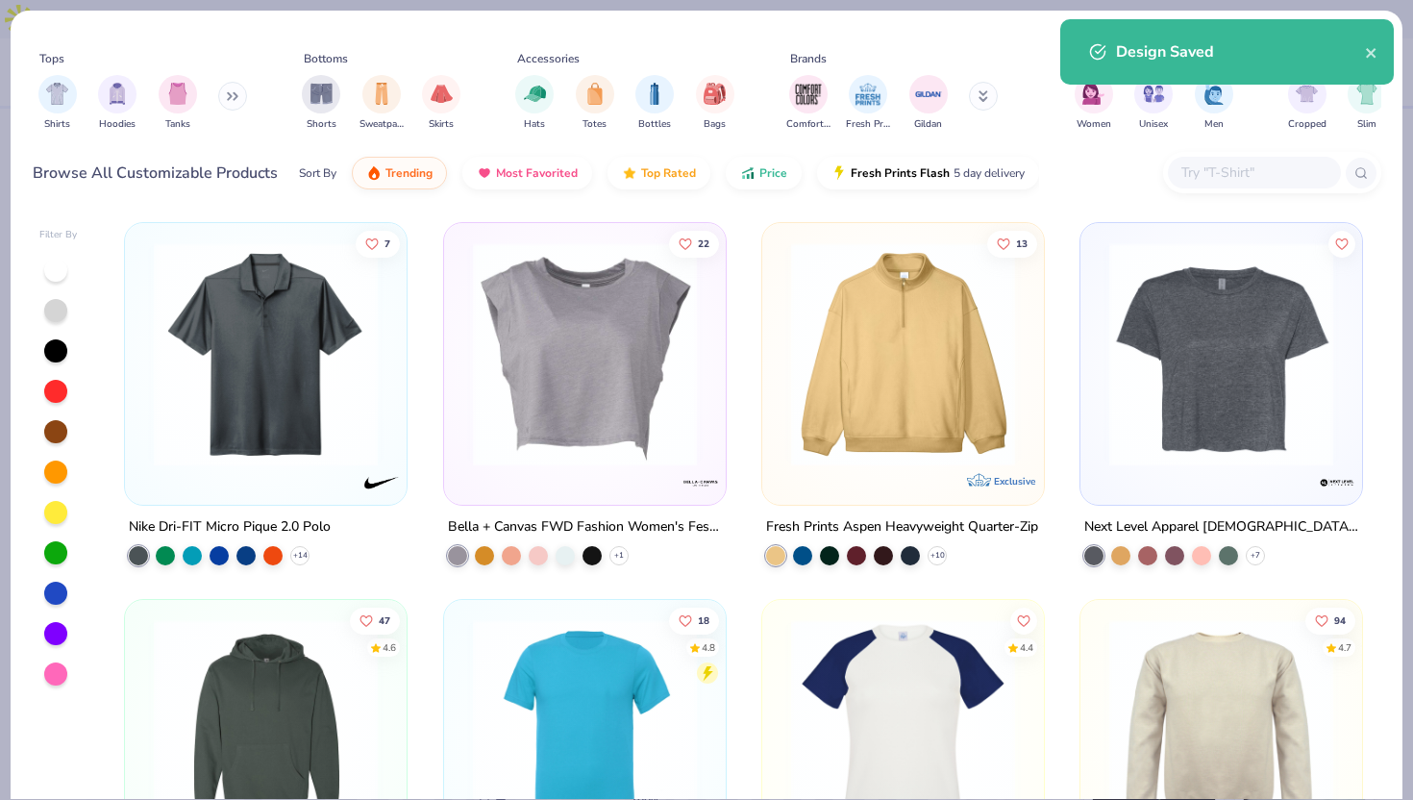
click at [1213, 163] on input "text" at bounding box center [1253, 172] width 148 height 22
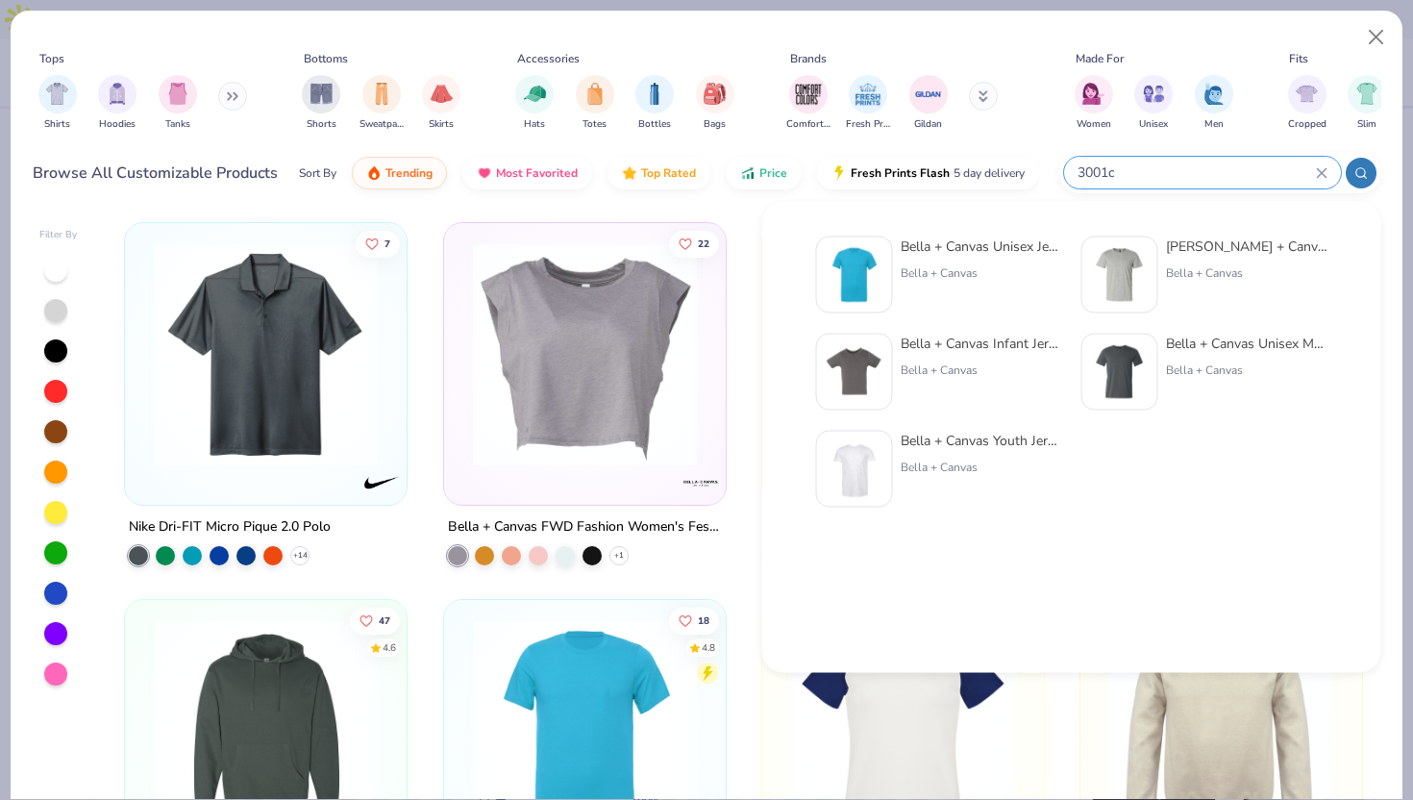
type input "3001c"
click at [816, 304] on div at bounding box center [854, 274] width 77 height 77
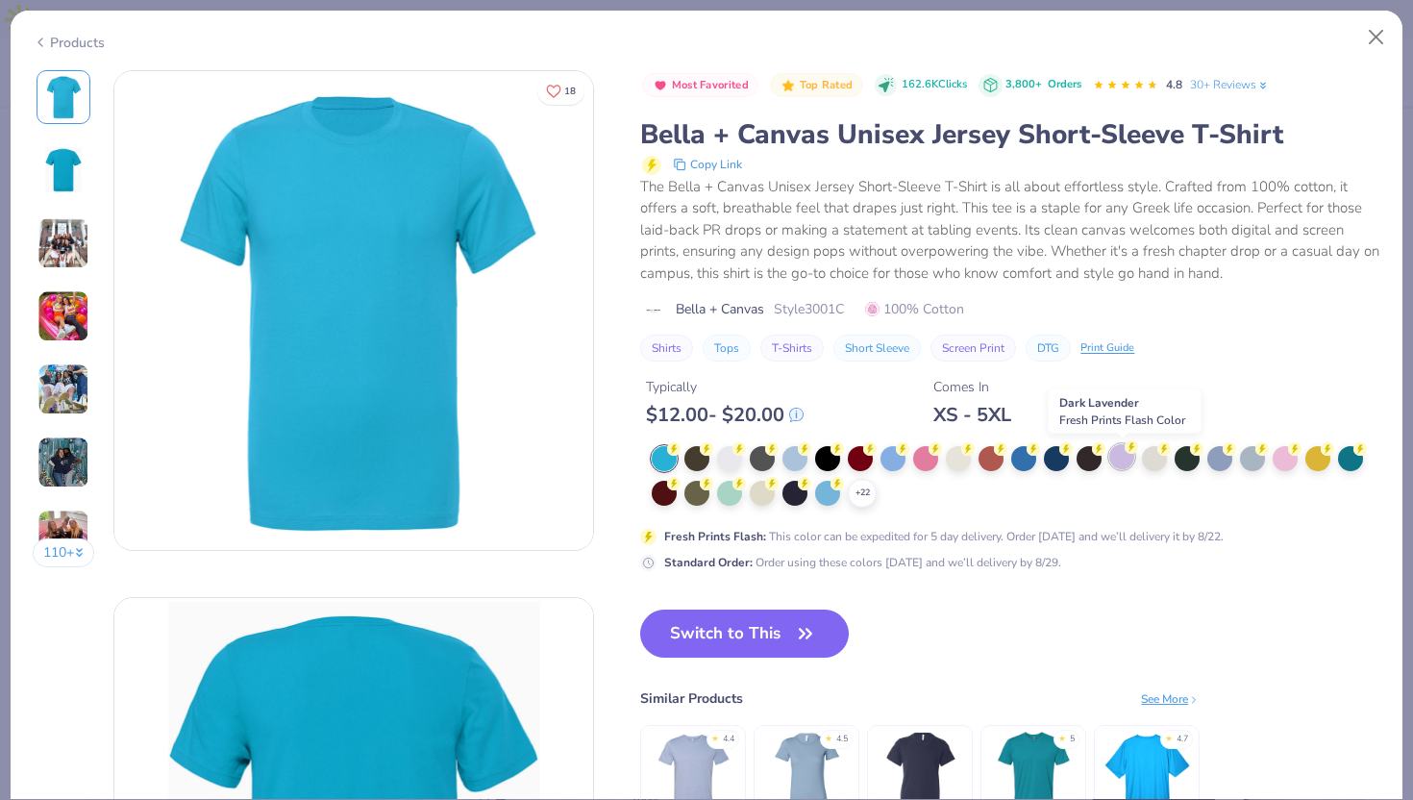
click at [1129, 454] on div at bounding box center [1121, 456] width 25 height 25
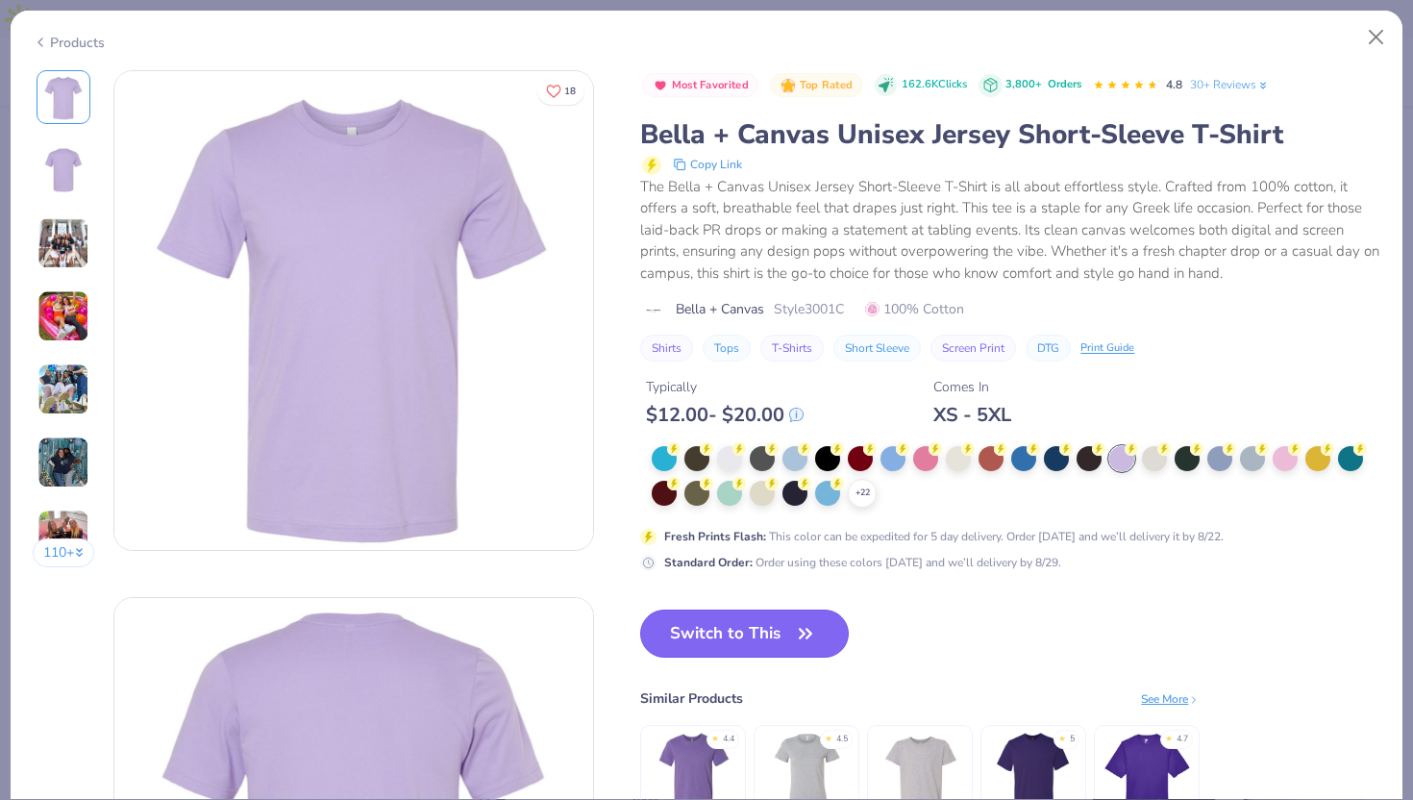
click at [756, 629] on button "Switch to This" at bounding box center [744, 633] width 209 height 48
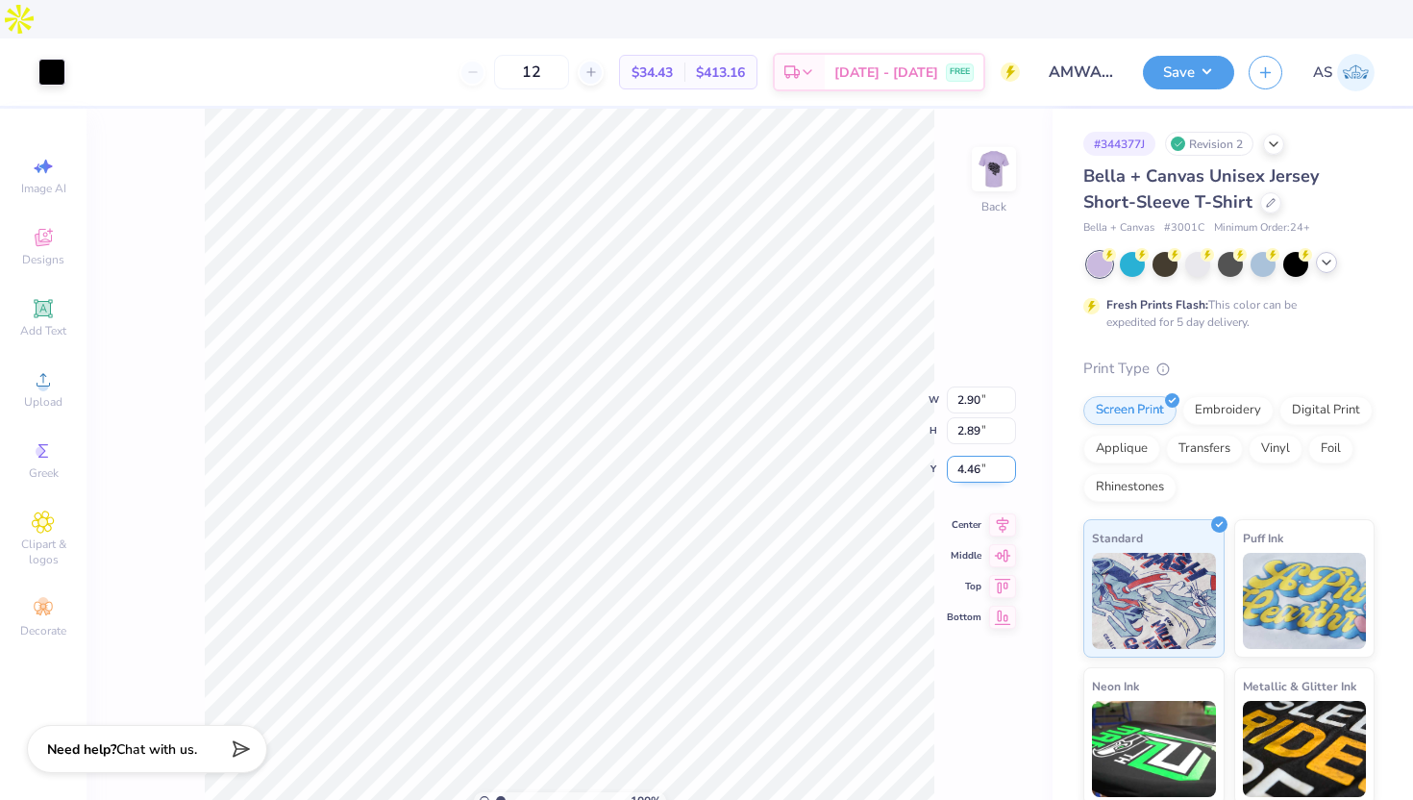
click at [964, 456] on input "4.46" at bounding box center [981, 469] width 69 height 27
type input "3.00"
click at [1007, 131] on img at bounding box center [993, 169] width 77 height 77
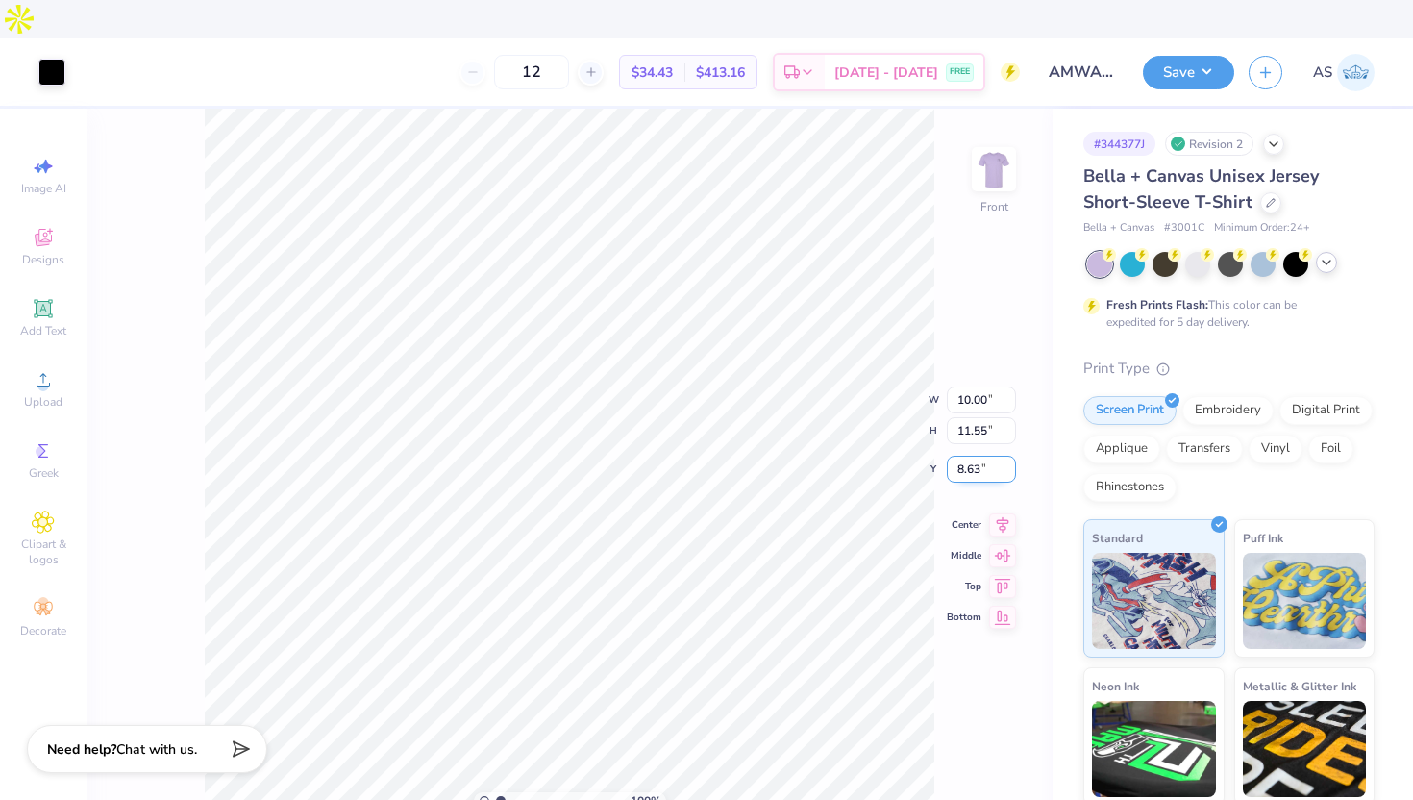
click at [965, 456] on input "8.63" at bounding box center [981, 469] width 69 height 27
type input "3.00"
click at [1163, 53] on button "Save" at bounding box center [1188, 70] width 91 height 34
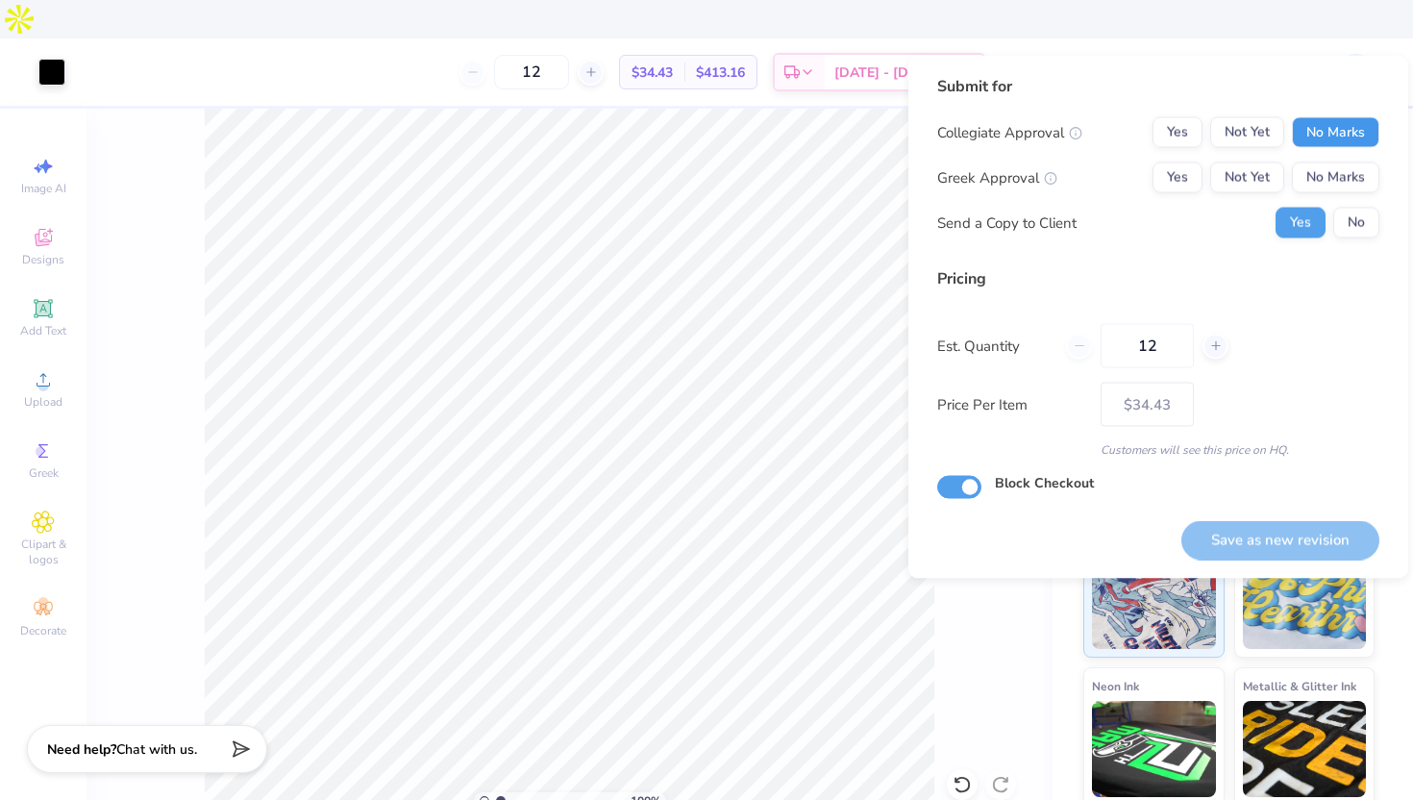
click at [1351, 145] on button "No Marks" at bounding box center [1335, 132] width 87 height 31
click at [1340, 173] on button "No Marks" at bounding box center [1335, 177] width 87 height 31
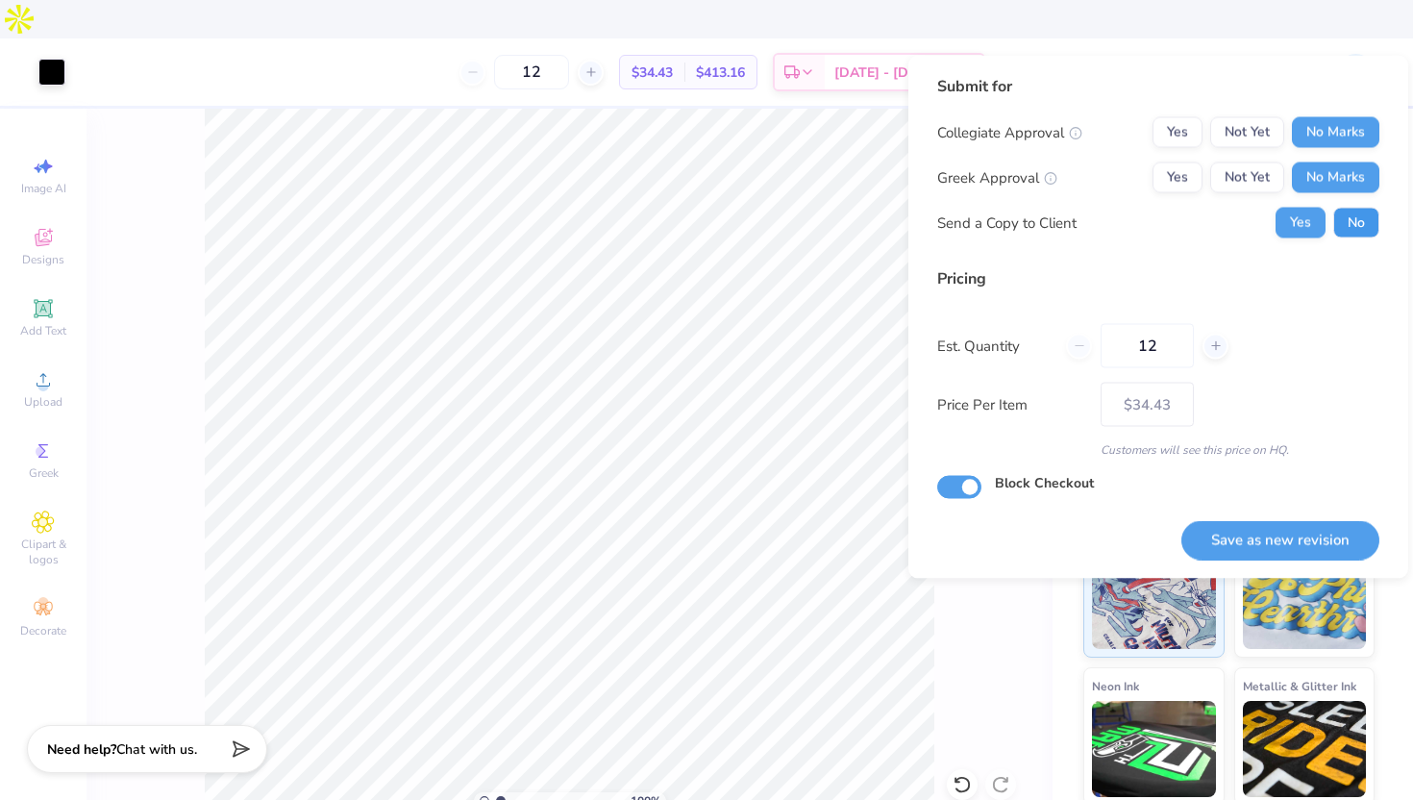
click at [1345, 217] on button "No" at bounding box center [1356, 223] width 46 height 31
click at [1288, 525] on button "Save as new revision" at bounding box center [1280, 539] width 198 height 39
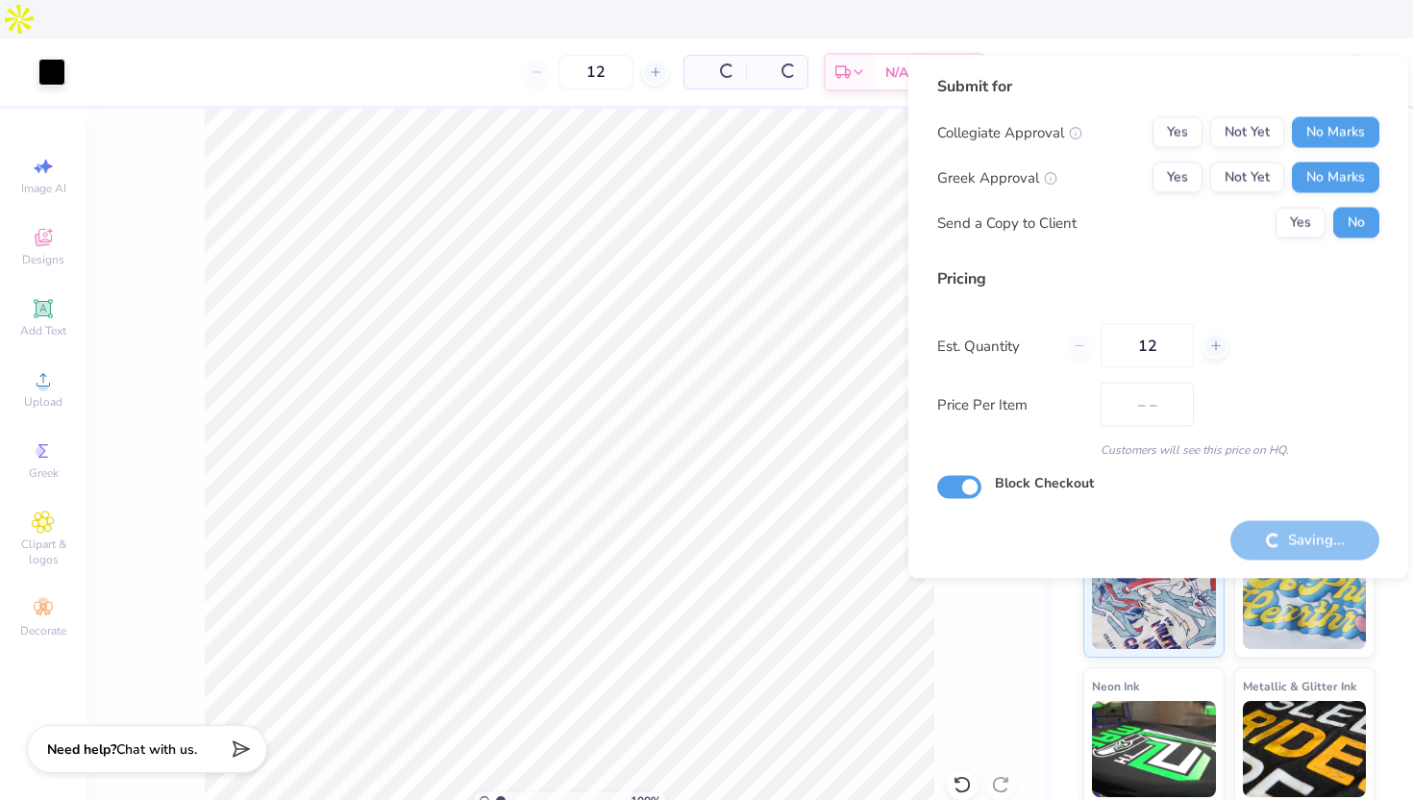
type input "$34.43"
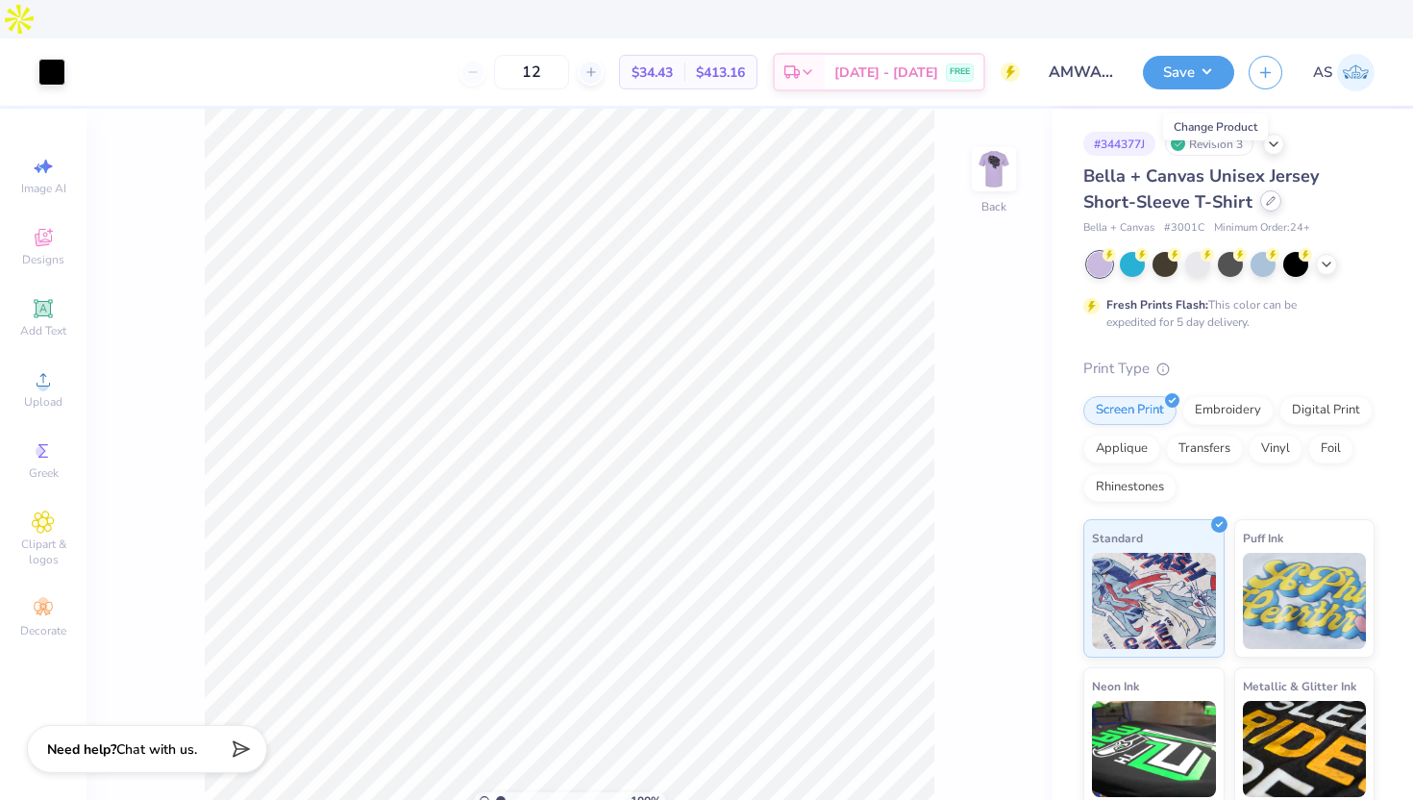
click at [1267, 197] on icon at bounding box center [1271, 201] width 8 height 8
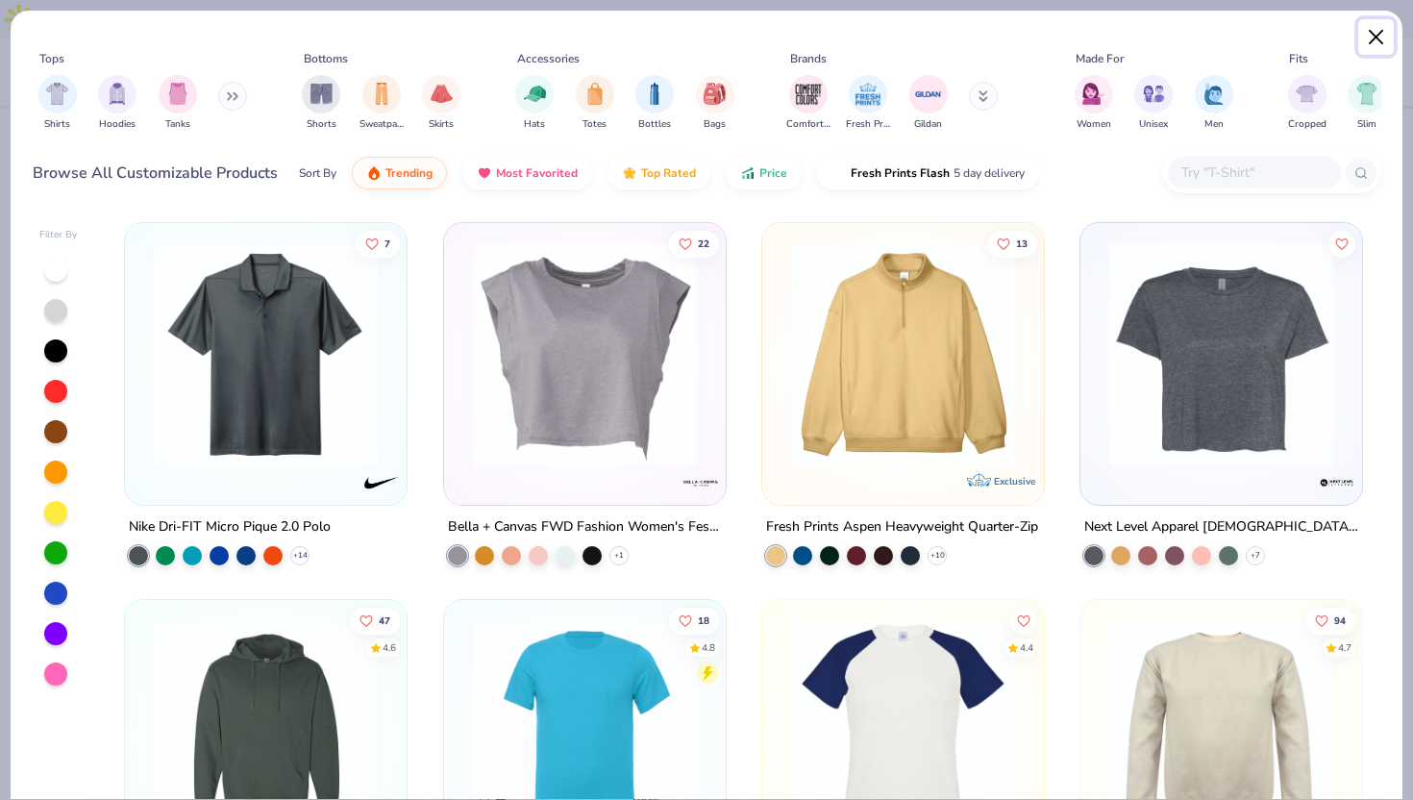
click at [1373, 35] on button "Close" at bounding box center [1376, 37] width 37 height 37
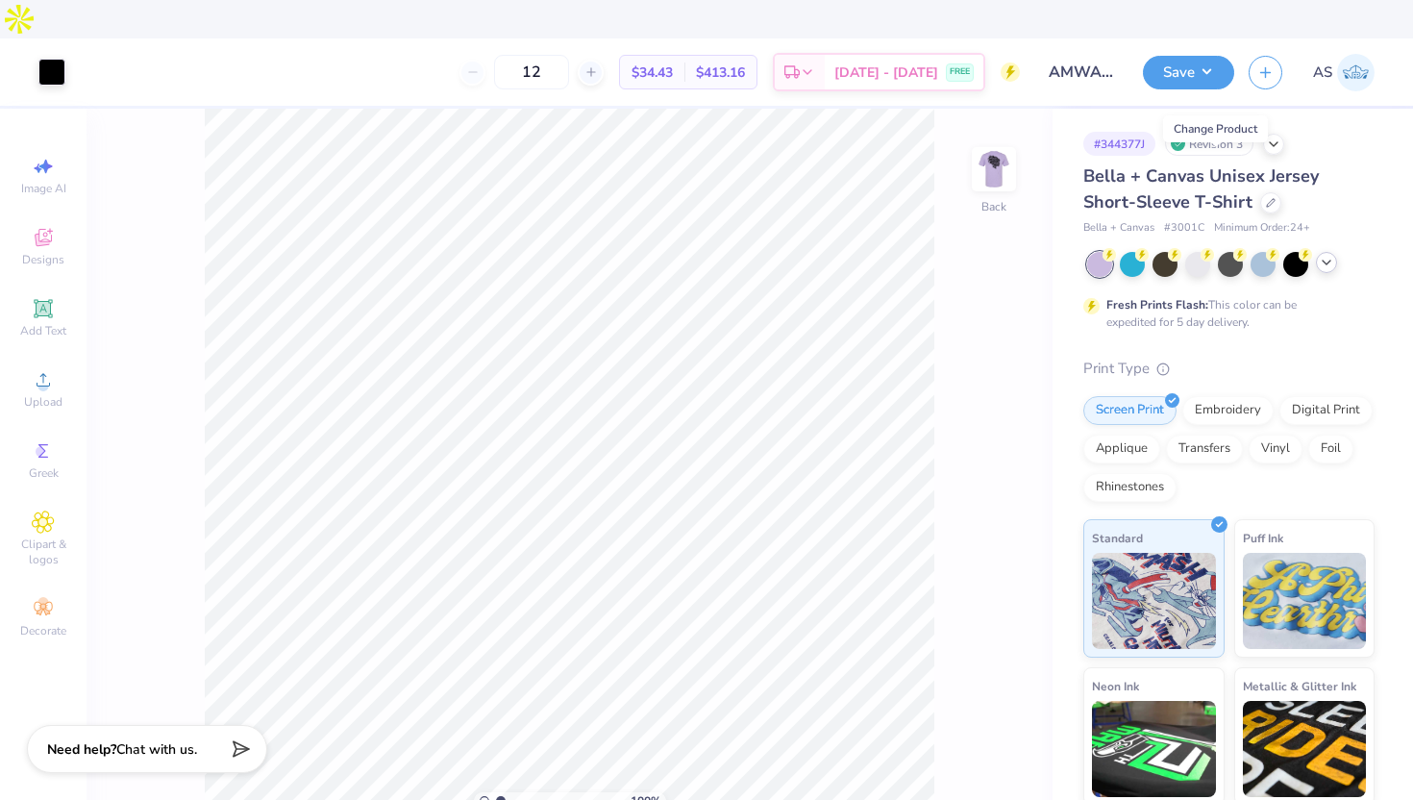
click at [1325, 255] on icon at bounding box center [1326, 262] width 15 height 15
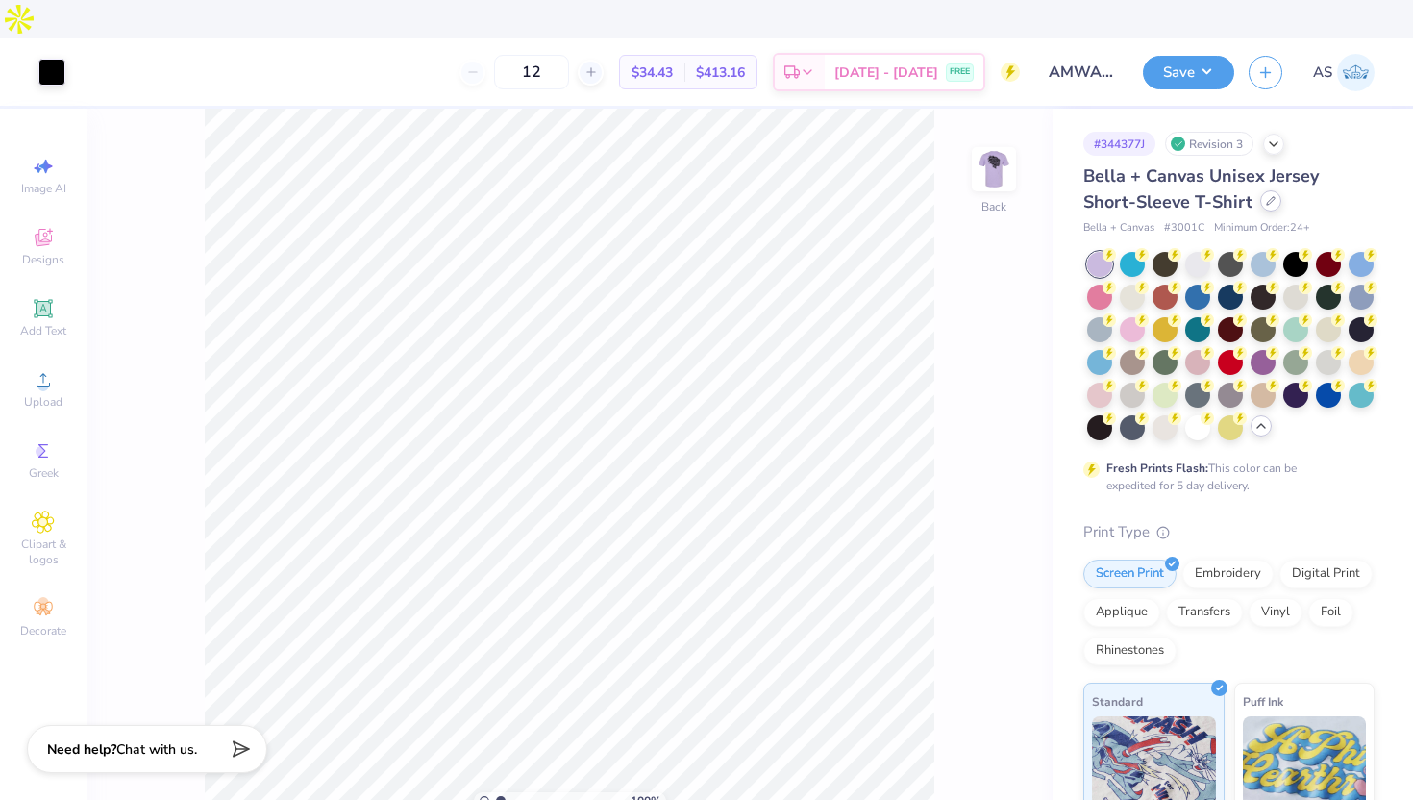
click at [1260, 190] on div at bounding box center [1270, 200] width 21 height 21
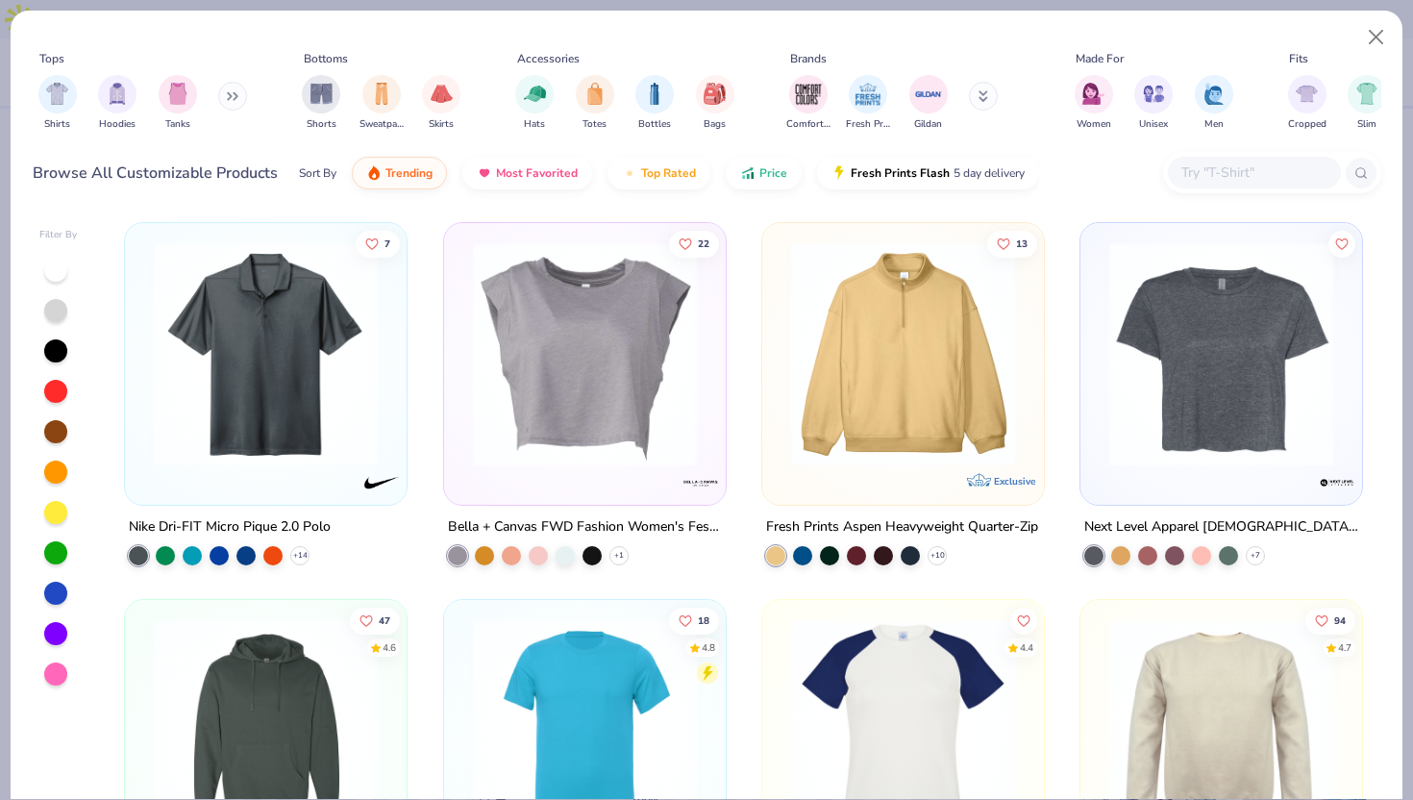
click at [1221, 169] on input "text" at bounding box center [1253, 172] width 148 height 22
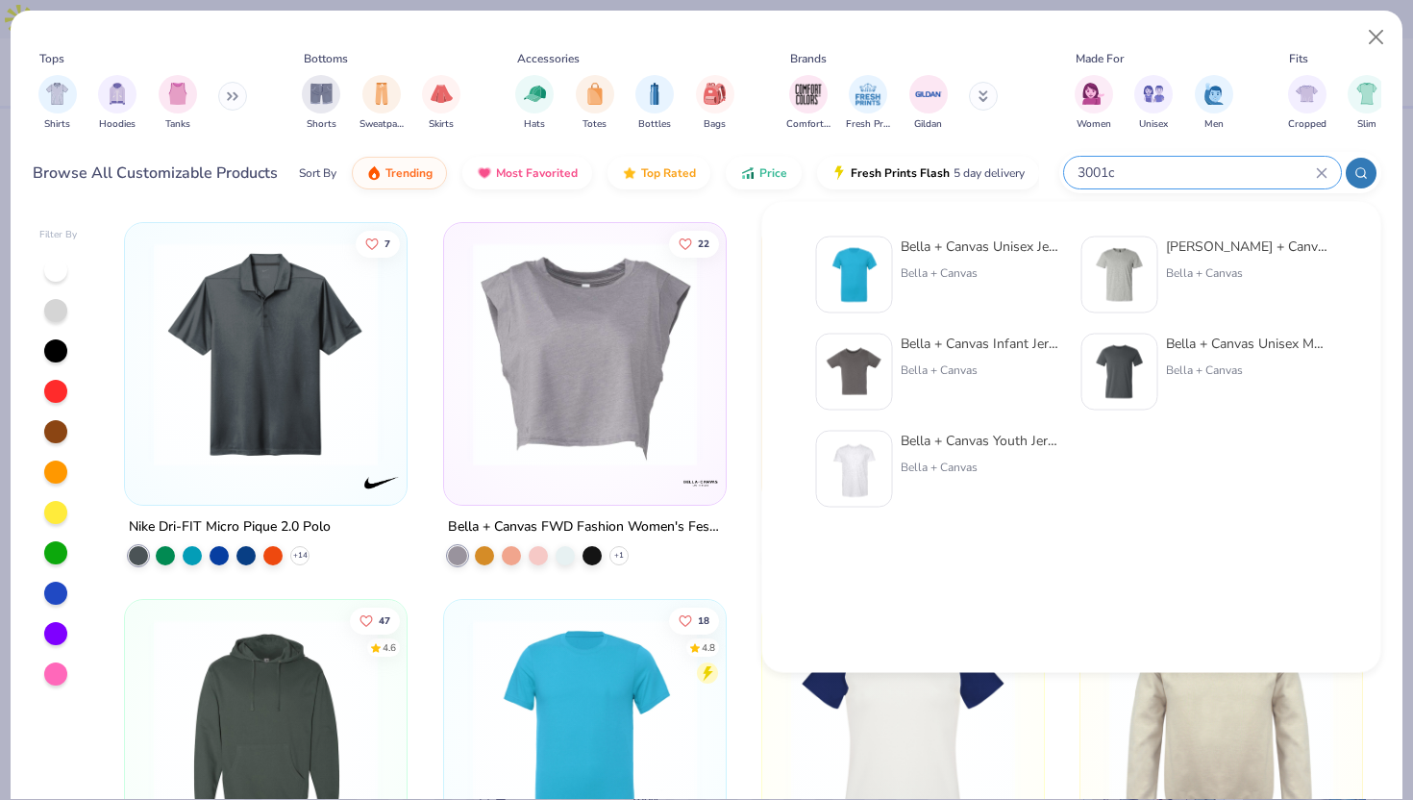
type input "3001c"
click at [839, 291] on img at bounding box center [855, 275] width 60 height 60
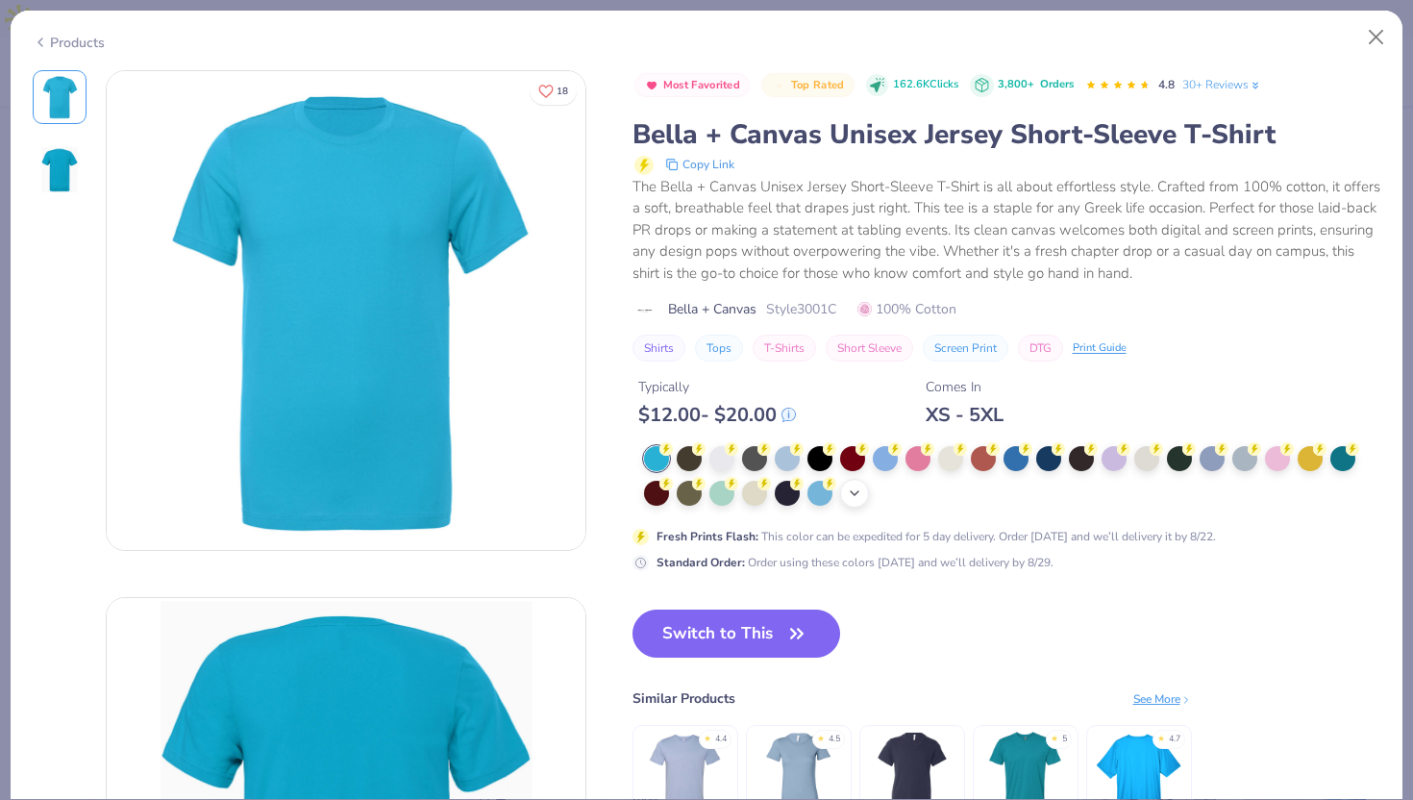
click at [841, 498] on div "+ 22" at bounding box center [854, 493] width 29 height 29
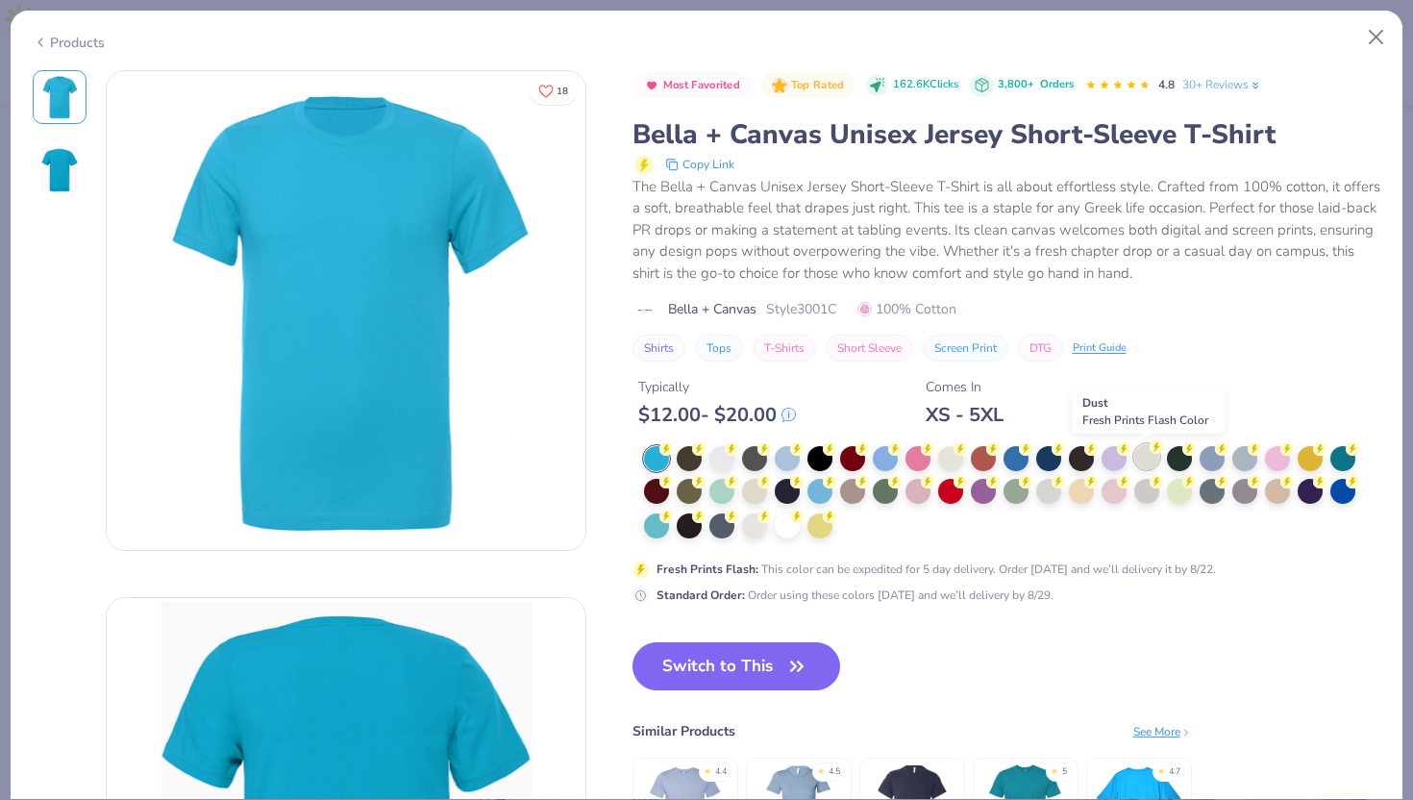
click at [1144, 461] on div at bounding box center [1146, 456] width 25 height 25
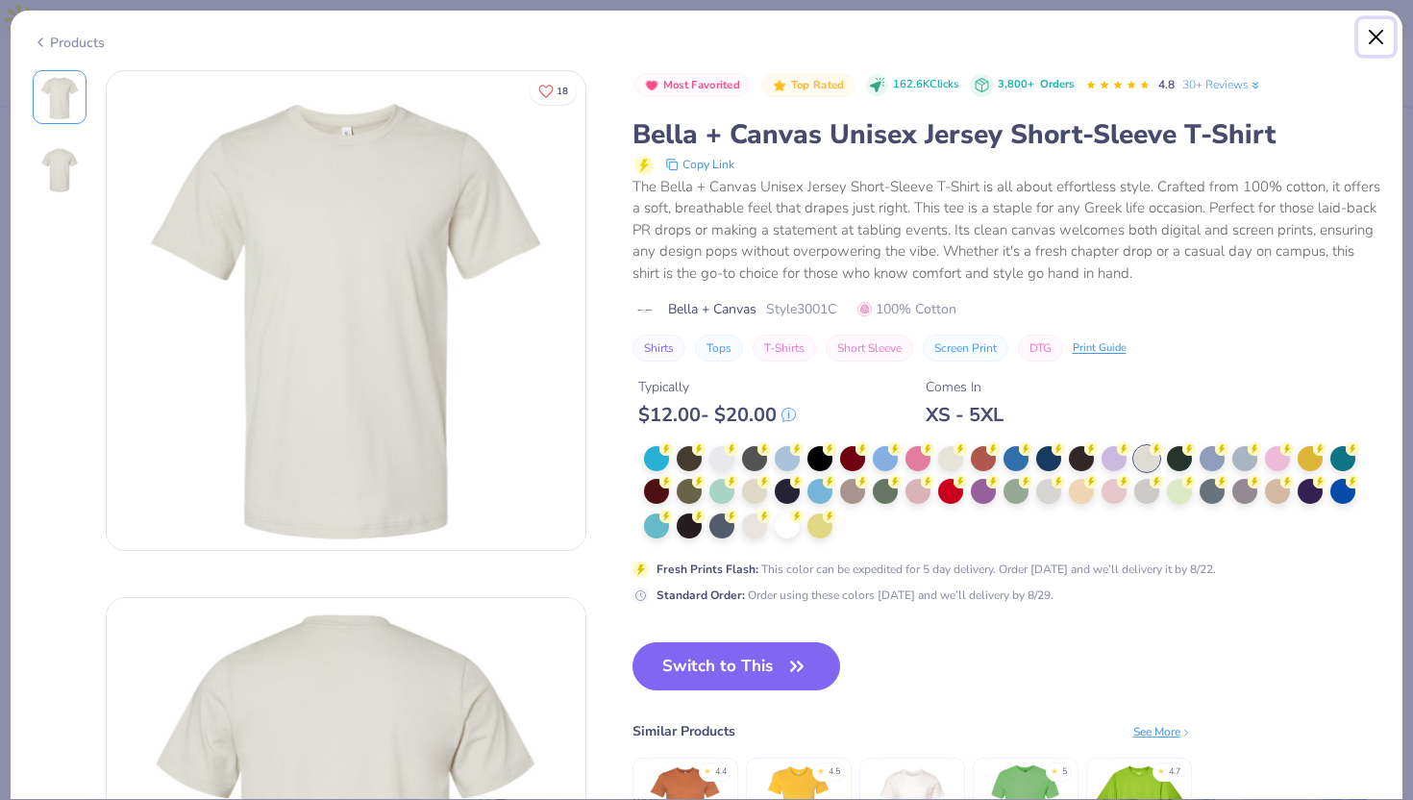
click at [1377, 34] on button "Close" at bounding box center [1376, 37] width 37 height 37
